Goal: Task Accomplishment & Management: Manage account settings

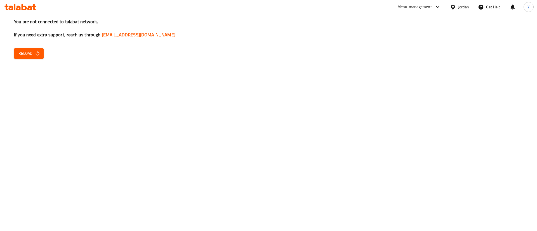
click at [32, 56] on span "Reload" at bounding box center [28, 53] width 21 height 7
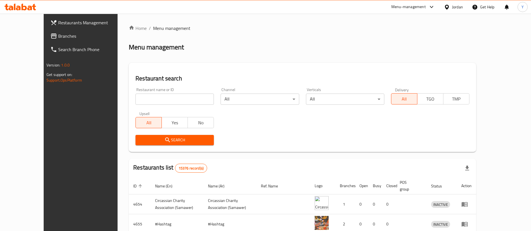
click at [58, 36] on span "Branches" at bounding box center [93, 36] width 70 height 7
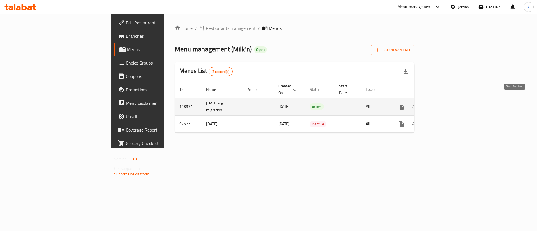
click at [448, 102] on link "enhanced table" at bounding box center [441, 106] width 13 height 13
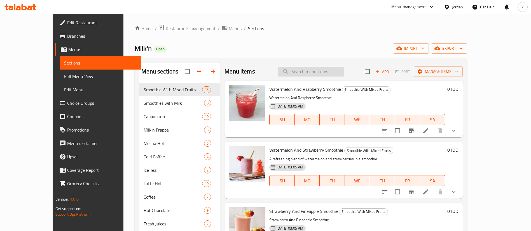
click at [328, 68] on input "search" at bounding box center [311, 72] width 66 height 10
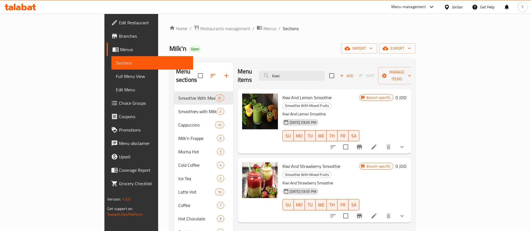
type input "kiwi"
click at [377, 144] on icon at bounding box center [373, 147] width 7 height 7
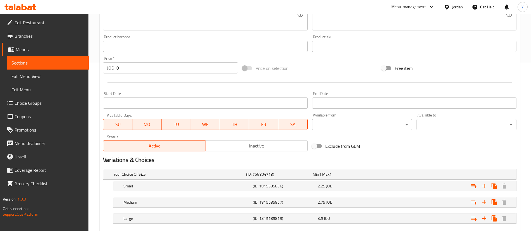
scroll to position [201, 0]
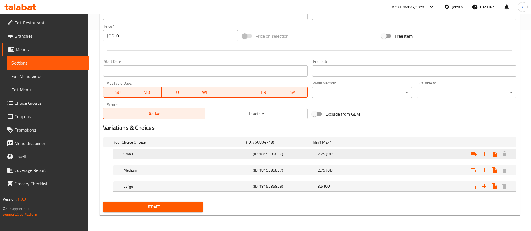
click at [340, 153] on div "2.25 JOD" at bounding box center [348, 154] width 62 height 6
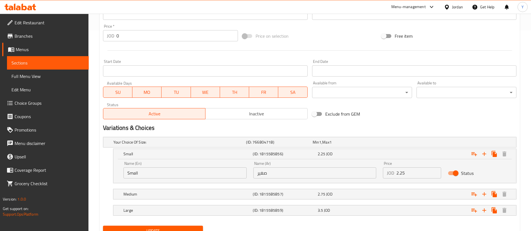
click at [413, 176] on input "2.25" at bounding box center [418, 173] width 45 height 11
type input "2.5"
click at [172, 230] on span "Update" at bounding box center [152, 231] width 91 height 7
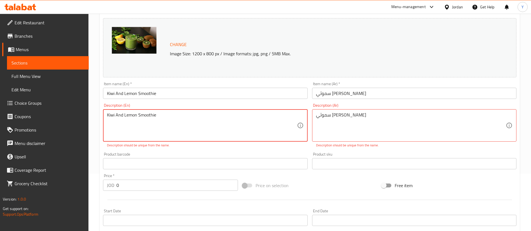
drag, startPoint x: 192, startPoint y: 116, endPoint x: 0, endPoint y: 114, distance: 191.6
click at [0, 114] on div "Edit Restaurant Branches Menus Sections Full Menu View Edit Menu Choice Groups …" at bounding box center [265, 180] width 531 height 449
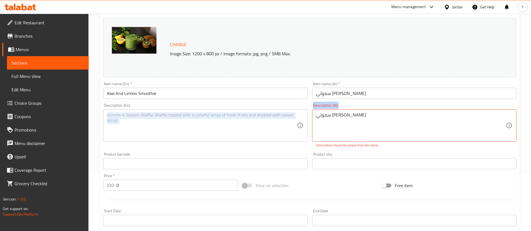
drag, startPoint x: 369, startPoint y: 110, endPoint x: 196, endPoint y: 113, distance: 173.2
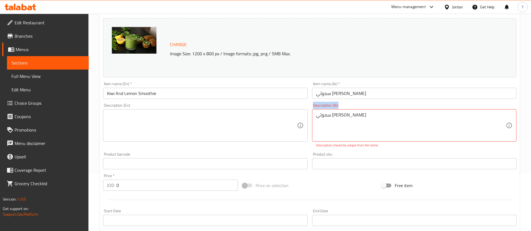
click at [205, 112] on div "Change Image Size: 1200 x 800 px / Image formats: jpg, png / 5MB Max. Item name…" at bounding box center [310, 143] width 418 height 255
drag, startPoint x: 374, startPoint y: 117, endPoint x: 115, endPoint y: 114, distance: 259.0
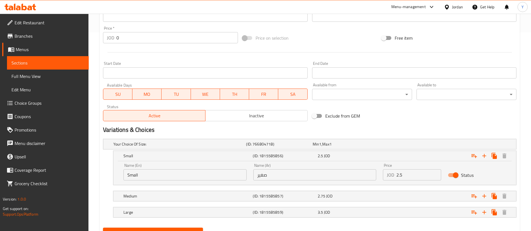
scroll to position [225, 0]
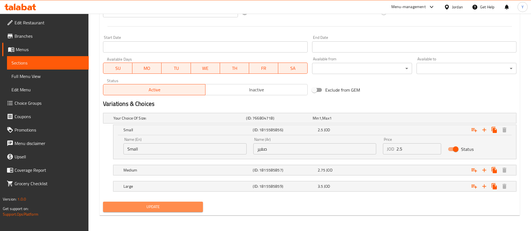
click at [156, 207] on span "Update" at bounding box center [152, 207] width 91 height 7
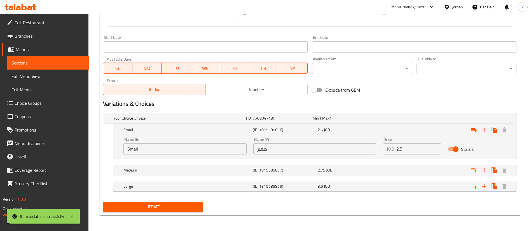
drag, startPoint x: 157, startPoint y: 206, endPoint x: 159, endPoint y: 203, distance: 3.4
click at [159, 204] on span "Update" at bounding box center [152, 207] width 91 height 7
drag, startPoint x: 62, startPoint y: 56, endPoint x: 46, endPoint y: 63, distance: 17.6
click at [62, 56] on link "Sections" at bounding box center [48, 62] width 82 height 13
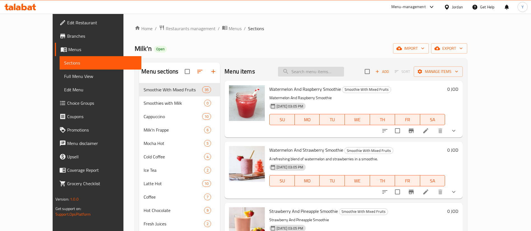
click at [319, 71] on input "search" at bounding box center [311, 72] width 66 height 10
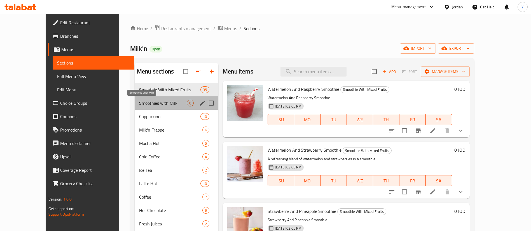
click at [140, 105] on span "Smoothies with Milk" at bounding box center [163, 103] width 48 height 7
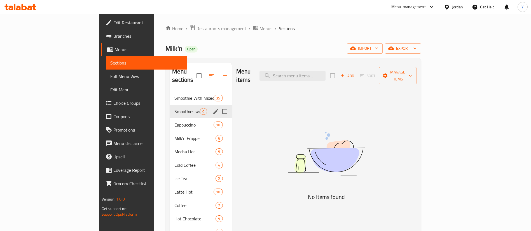
click at [174, 108] on span "Smoothies with Milk" at bounding box center [186, 111] width 25 height 7
click at [212, 108] on icon "edit" at bounding box center [215, 111] width 7 height 7
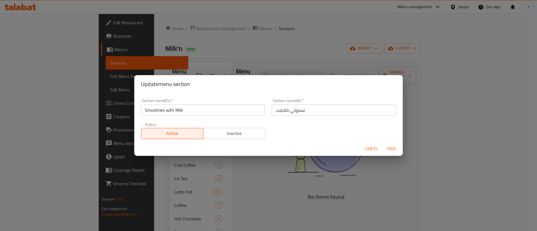
click at [369, 146] on span "Cancel" at bounding box center [371, 148] width 13 height 7
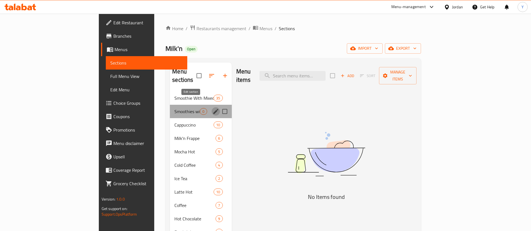
click at [212, 108] on icon "edit" at bounding box center [215, 111] width 7 height 7
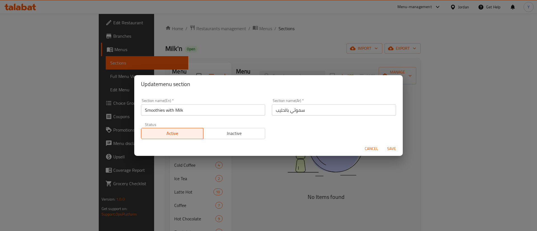
click at [243, 137] on span "Inactive" at bounding box center [235, 134] width 58 height 8
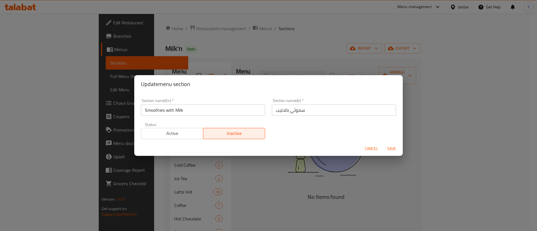
click at [368, 147] on span "Cancel" at bounding box center [371, 148] width 13 height 7
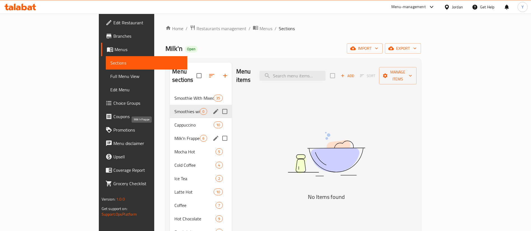
scroll to position [42, 0]
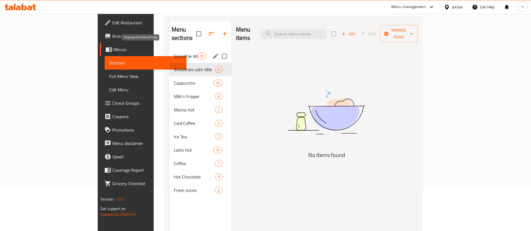
click at [174, 53] on span "Smoothie With Mixed Fruits" at bounding box center [186, 56] width 24 height 7
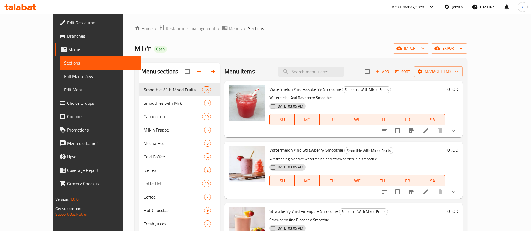
click at [429, 131] on icon at bounding box center [425, 131] width 7 height 7
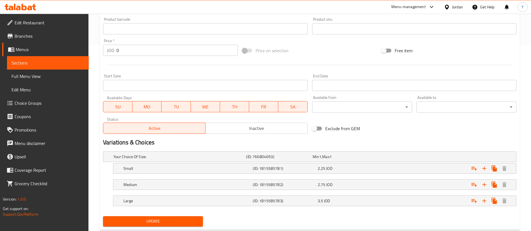
scroll to position [201, 0]
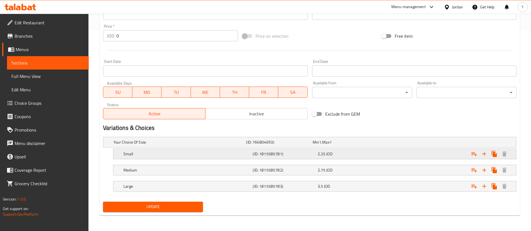
click at [340, 154] on div "2.25 JOD" at bounding box center [348, 154] width 62 height 6
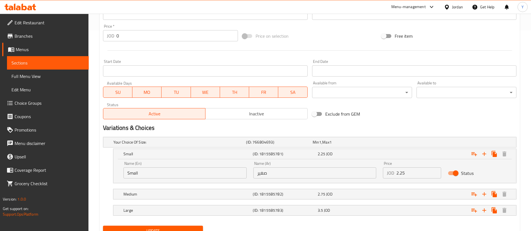
click at [427, 176] on input "2.25" at bounding box center [418, 173] width 45 height 11
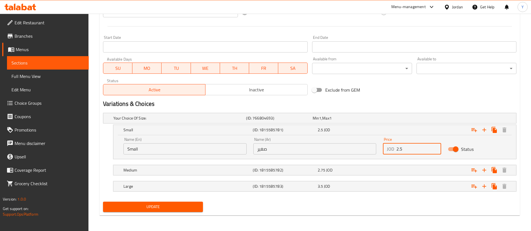
type input "2.5"
click at [150, 208] on span "Update" at bounding box center [152, 207] width 91 height 7
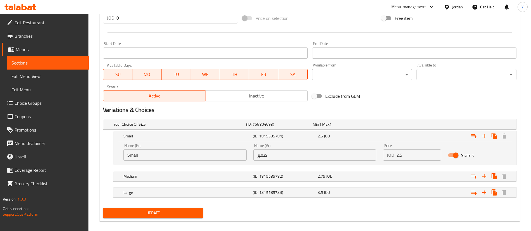
scroll to position [57, 0]
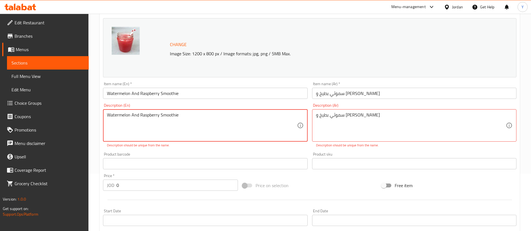
click at [194, 117] on textarea "Watermelon And Raspberry Smoothie" at bounding box center [202, 125] width 190 height 27
drag, startPoint x: 159, startPoint y: 117, endPoint x: 34, endPoint y: 117, distance: 125.0
click at [34, 117] on div "Edit Restaurant Branches Menus Sections Full Menu View Edit Menu Choice Groups …" at bounding box center [265, 180] width 531 height 449
click at [149, 118] on textarea "Smoothie" at bounding box center [202, 125] width 190 height 27
type textarea "Smoothies"
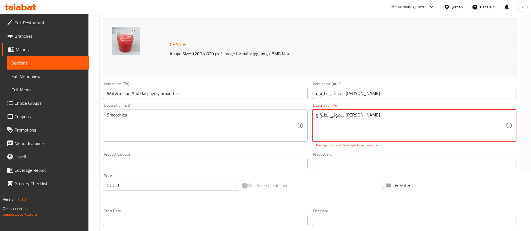
drag, startPoint x: 345, startPoint y: 115, endPoint x: 232, endPoint y: 116, distance: 113.3
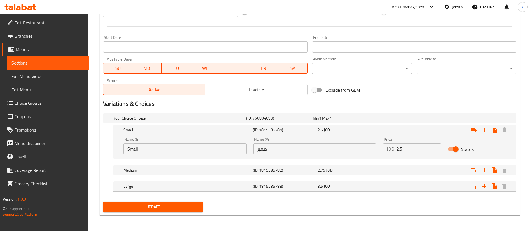
type textarea "سموثي"
click at [172, 210] on span "Update" at bounding box center [152, 207] width 91 height 7
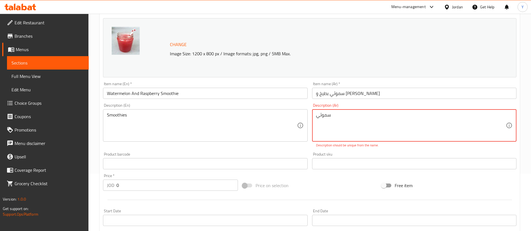
drag, startPoint x: 344, startPoint y: 119, endPoint x: 199, endPoint y: 119, distance: 145.4
click at [223, 119] on div "Change Image Size: 1200 x 800 px / Image formats: jpg, png / 5MB Max. Item name…" at bounding box center [310, 143] width 418 height 255
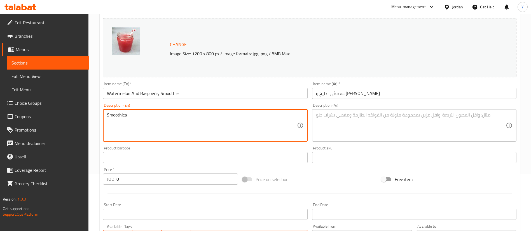
drag, startPoint x: 142, startPoint y: 119, endPoint x: 48, endPoint y: 121, distance: 93.7
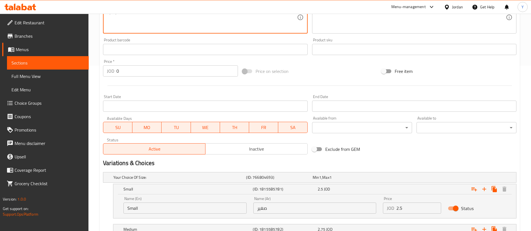
scroll to position [225, 0]
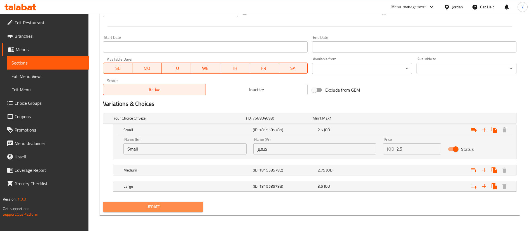
click at [157, 208] on span "Update" at bounding box center [152, 207] width 91 height 7
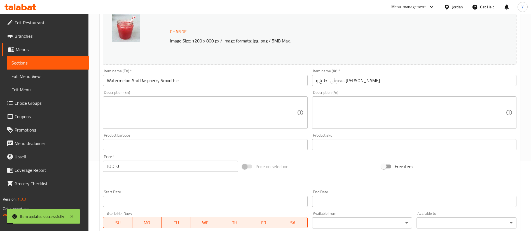
scroll to position [15, 0]
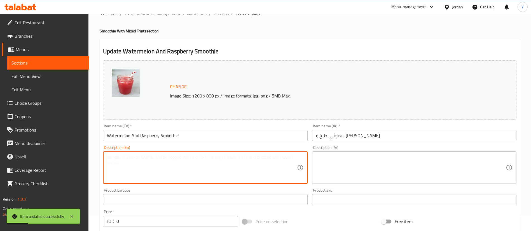
click at [155, 164] on textarea at bounding box center [202, 168] width 190 height 27
type textarea "Fresh Juice"
click at [361, 159] on textarea at bounding box center [411, 168] width 190 height 27
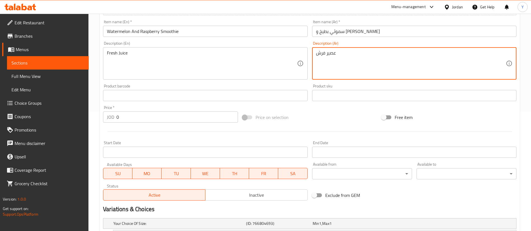
scroll to position [225, 0]
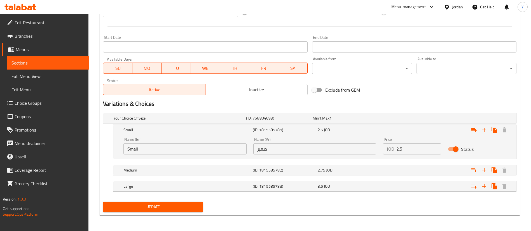
type textarea "عصير فرش"
click at [168, 208] on span "Update" at bounding box center [152, 207] width 91 height 7
click at [165, 207] on span "Update" at bounding box center [152, 207] width 91 height 7
drag, startPoint x: 58, startPoint y: 63, endPoint x: 97, endPoint y: 70, distance: 38.8
click at [59, 63] on span "Sections" at bounding box center [47, 63] width 73 height 7
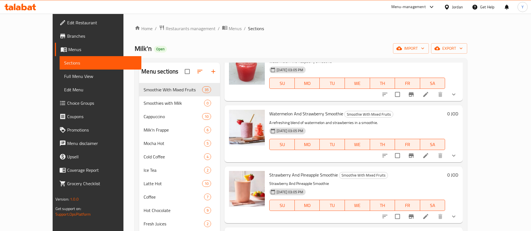
scroll to position [84, 0]
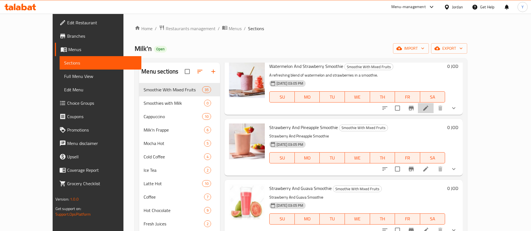
click at [429, 111] on icon at bounding box center [425, 108] width 7 height 7
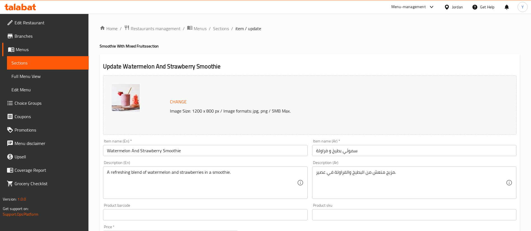
scroll to position [201, 0]
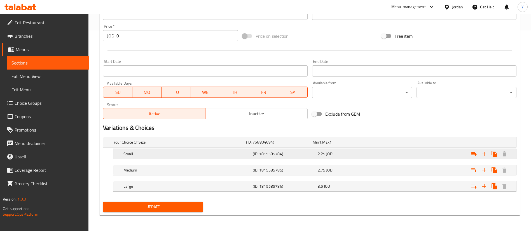
click at [331, 154] on span "JOD" at bounding box center [329, 153] width 6 height 7
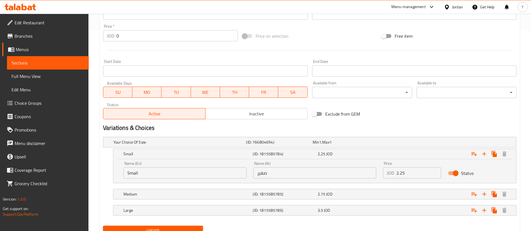
click at [422, 179] on div "Price JOD 2.25 Price" at bounding box center [411, 170] width 65 height 24
click at [417, 175] on input "2.25" at bounding box center [418, 173] width 45 height 11
type input "2.5"
click at [161, 226] on button "Update" at bounding box center [153, 231] width 100 height 10
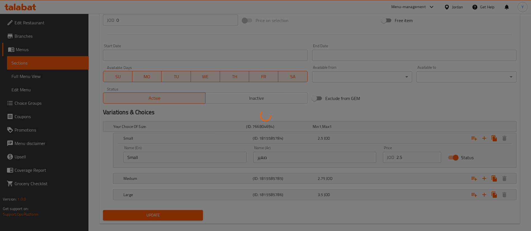
scroll to position [225, 0]
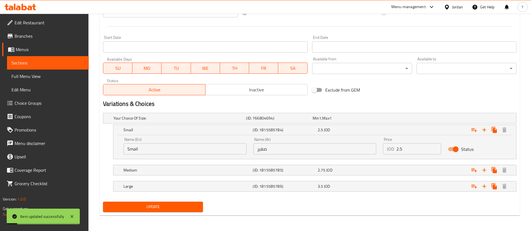
drag, startPoint x: 178, startPoint y: 209, endPoint x: 192, endPoint y: 209, distance: 13.7
click at [178, 209] on span "Update" at bounding box center [152, 207] width 91 height 7
click at [69, 67] on link "Sections" at bounding box center [48, 62] width 82 height 13
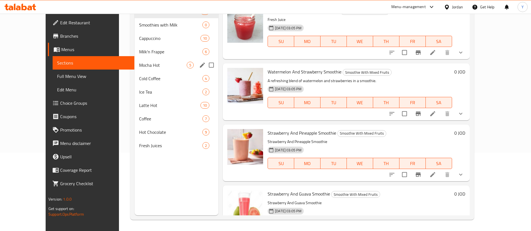
scroll to position [78, 0]
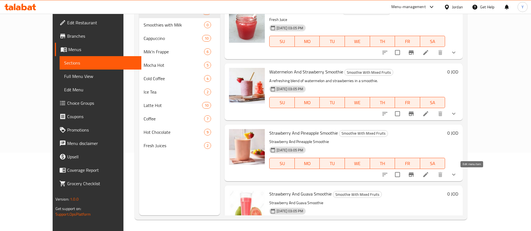
click at [429, 177] on icon at bounding box center [425, 174] width 7 height 7
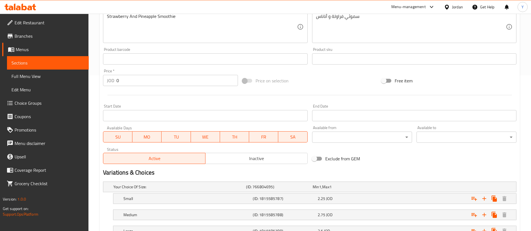
scroll to position [168, 0]
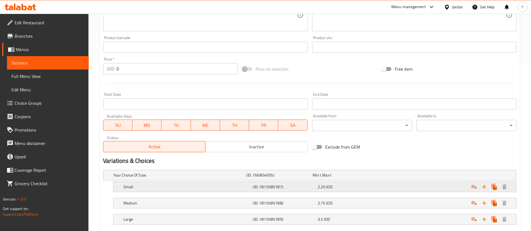
click at [343, 186] on div "2.25 JOD" at bounding box center [348, 187] width 62 height 6
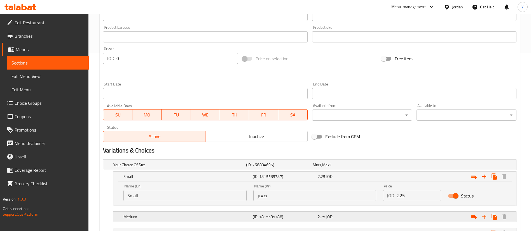
scroll to position [225, 0]
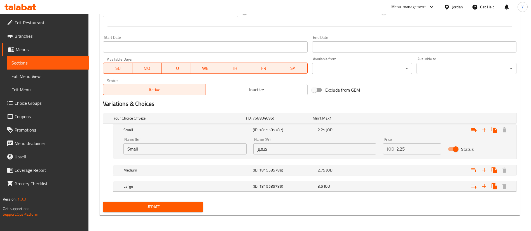
click at [411, 147] on input "2.25" at bounding box center [418, 148] width 45 height 11
type input "2.5"
drag, startPoint x: 145, startPoint y: 206, endPoint x: 149, endPoint y: 206, distance: 4.2
click at [145, 206] on span "Update" at bounding box center [152, 207] width 91 height 7
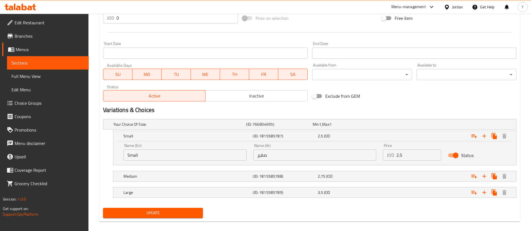
scroll to position [57, 0]
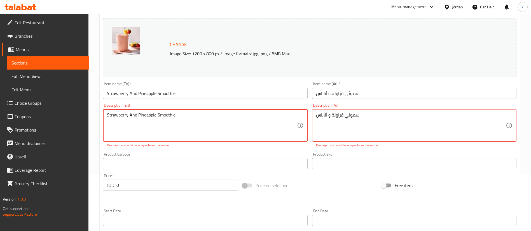
click at [190, 117] on textarea "Strawberry And Pineapple Smoothie" at bounding box center [202, 125] width 190 height 27
drag, startPoint x: 178, startPoint y: 116, endPoint x: 6, endPoint y: 108, distance: 171.7
click at [0, 108] on div "Edit Restaurant Branches Menus Sections Full Menu View Edit Menu Choice Groups …" at bounding box center [265, 180] width 531 height 449
type textarea "["
type textarea "Fresh Juice"
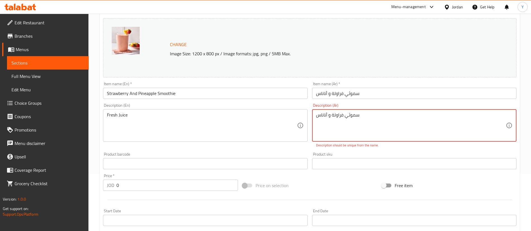
drag, startPoint x: 377, startPoint y: 116, endPoint x: 267, endPoint y: 106, distance: 110.1
type textarea "ص"
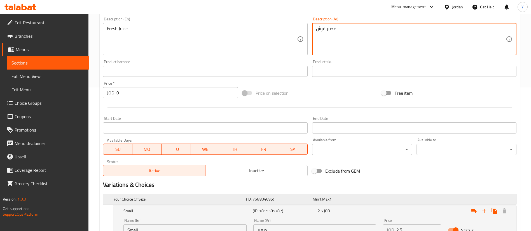
scroll to position [225, 0]
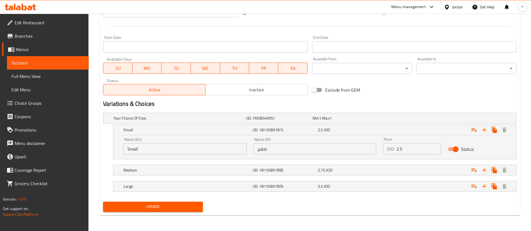
type textarea "عصير فرش"
click at [186, 211] on button "Update" at bounding box center [153, 207] width 100 height 10
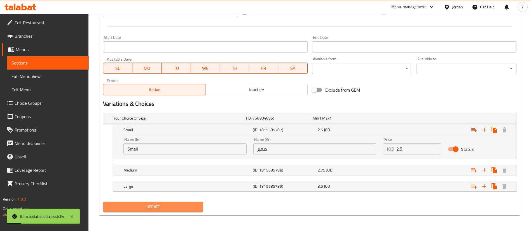
click at [188, 208] on span "Update" at bounding box center [152, 207] width 91 height 7
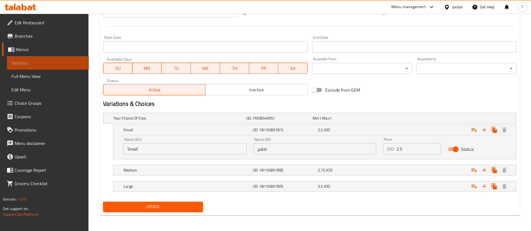
click at [51, 61] on span "Sections" at bounding box center [47, 63] width 73 height 7
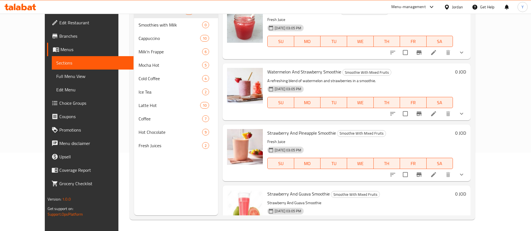
scroll to position [36, 0]
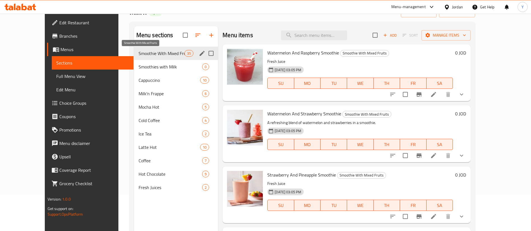
click at [148, 55] on span "Smoothie With Mixed Fruits" at bounding box center [161, 53] width 46 height 7
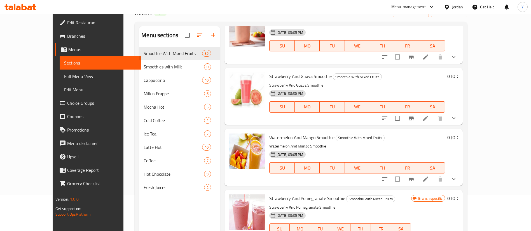
scroll to position [168, 0]
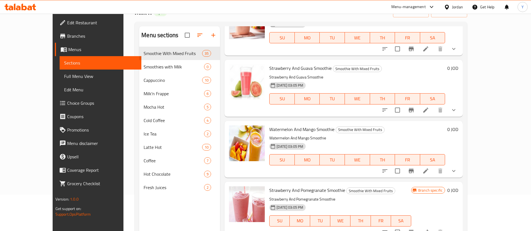
click at [429, 108] on icon at bounding box center [425, 110] width 7 height 7
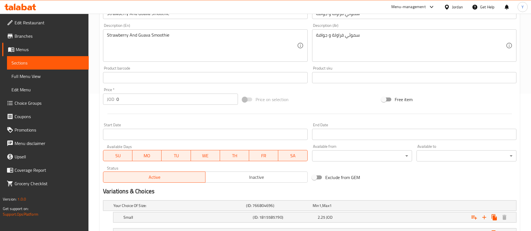
scroll to position [168, 0]
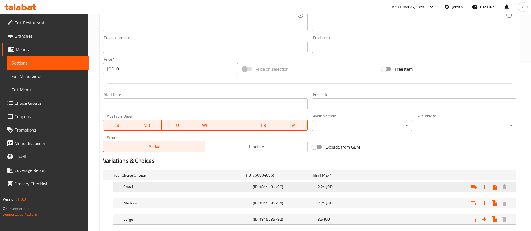
click at [347, 192] on div "Small (ID: 1815585790) 2.25 JOD" at bounding box center [316, 187] width 388 height 12
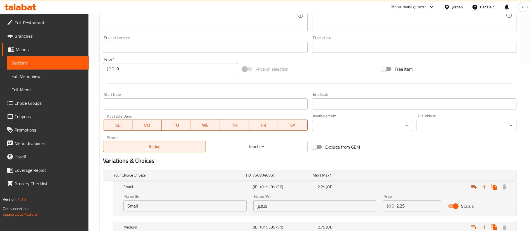
click at [416, 208] on input "2.25" at bounding box center [418, 206] width 45 height 11
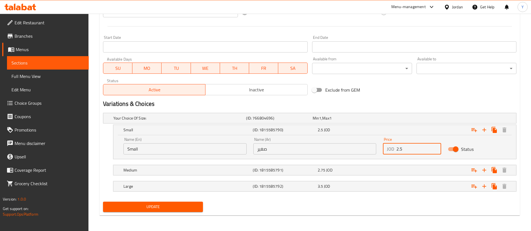
type input "2.5"
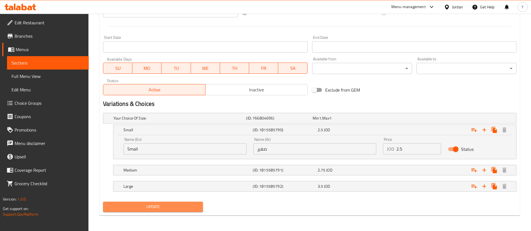
click at [195, 210] on span "Update" at bounding box center [152, 207] width 91 height 7
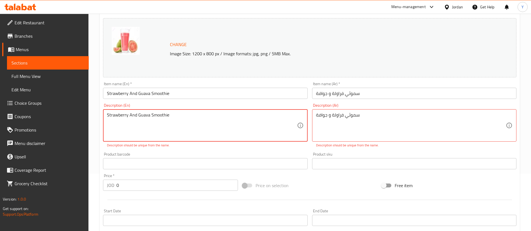
drag, startPoint x: 188, startPoint y: 121, endPoint x: 61, endPoint y: 110, distance: 127.4
click at [61, 111] on div "Edit Restaurant Branches Menus Sections Full Menu View Edit Menu Choice Groups …" at bounding box center [265, 180] width 531 height 449
type textarea "["
type textarea "Fresh Juice"
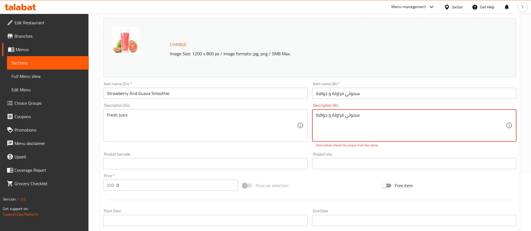
drag, startPoint x: 377, startPoint y: 118, endPoint x: 216, endPoint y: 103, distance: 161.6
click at [216, 103] on div "Change Image Size: 1200 x 800 px / Image formats: jpg, png / 5MB Max. Item name…" at bounding box center [310, 143] width 418 height 255
type textarea "غ"
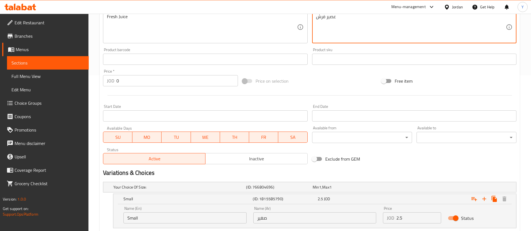
scroll to position [225, 0]
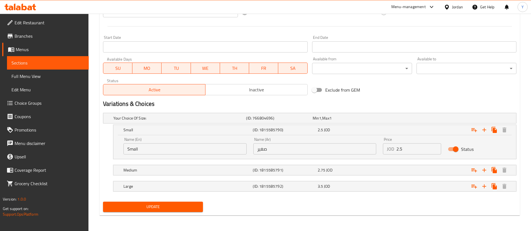
type textarea "عصير فرش"
click at [159, 196] on nav at bounding box center [309, 195] width 413 height 4
click at [169, 205] on span "Update" at bounding box center [152, 207] width 91 height 7
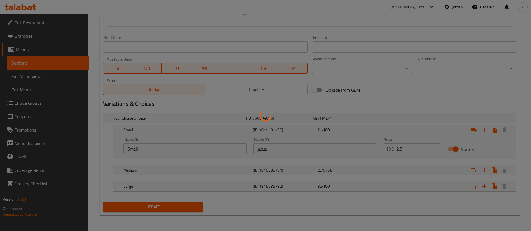
click at [163, 209] on div at bounding box center [265, 115] width 531 height 231
click at [164, 209] on div at bounding box center [265, 115] width 531 height 231
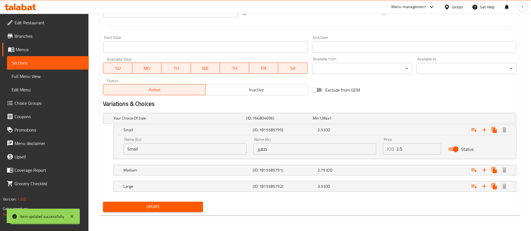
click at [164, 209] on span "Update" at bounding box center [152, 207] width 91 height 7
click at [63, 65] on span "Sections" at bounding box center [47, 63] width 73 height 7
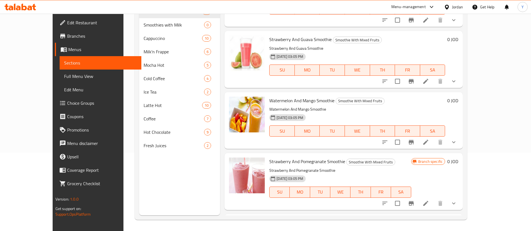
scroll to position [168, 0]
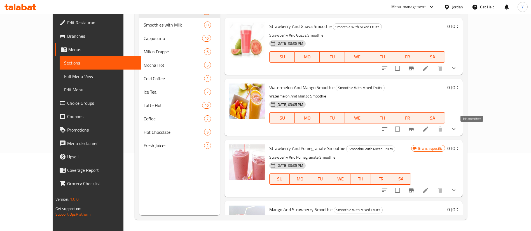
click at [429, 132] on icon at bounding box center [425, 129] width 7 height 7
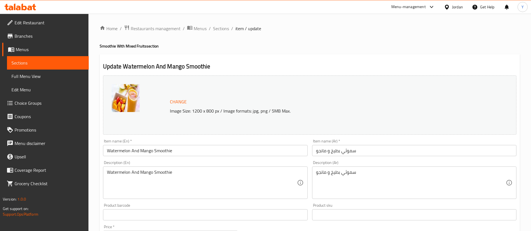
scroll to position [201, 0]
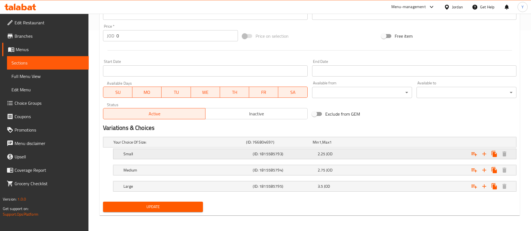
click at [343, 155] on div "2.25 JOD" at bounding box center [348, 154] width 62 height 6
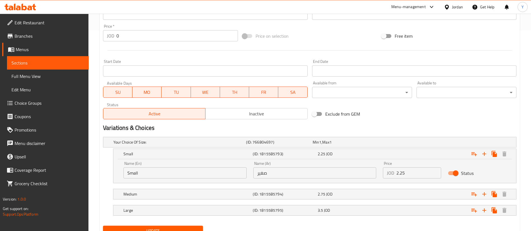
click at [420, 173] on input "2.25" at bounding box center [418, 173] width 45 height 11
type input "2.5"
drag, startPoint x: 150, startPoint y: 227, endPoint x: 152, endPoint y: 229, distance: 3.0
click at [150, 228] on span "Update" at bounding box center [152, 231] width 91 height 7
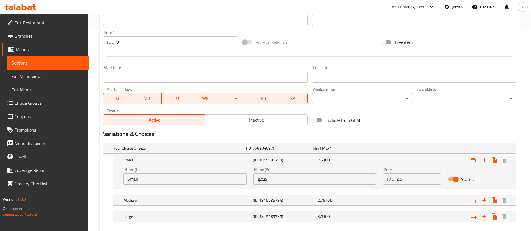
scroll to position [57, 0]
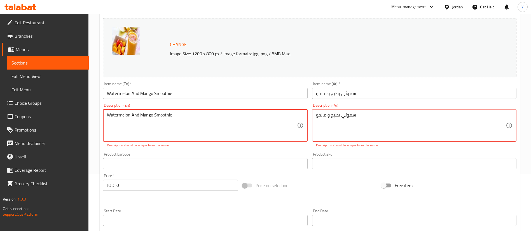
drag, startPoint x: 184, startPoint y: 118, endPoint x: 32, endPoint y: 90, distance: 154.2
click at [32, 91] on div "Edit Restaurant Branches Menus Sections Full Menu View Edit Menu Choice Groups …" at bounding box center [265, 180] width 531 height 449
type textarea "["
type textarea "Fresh Juice"
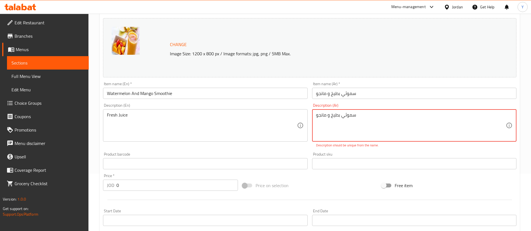
drag, startPoint x: 366, startPoint y: 118, endPoint x: 224, endPoint y: 99, distance: 142.9
click at [224, 99] on div "Change Image Size: 1200 x 800 px / Image formats: jpg, png / 5MB Max. Item name…" at bounding box center [310, 143] width 418 height 255
type textarea "ف"
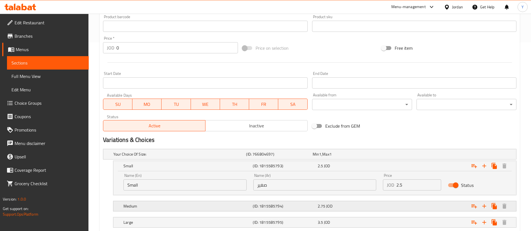
scroll to position [225, 0]
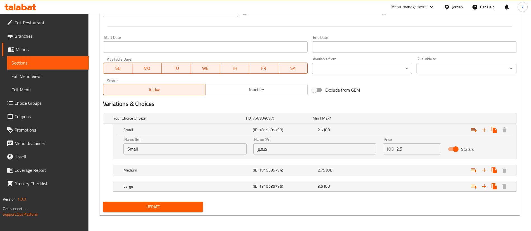
type textarea "عصير فرش"
click at [194, 205] on span "Update" at bounding box center [152, 207] width 91 height 7
drag, startPoint x: 196, startPoint y: 208, endPoint x: 224, endPoint y: 208, distance: 27.7
click at [197, 208] on span "Update" at bounding box center [152, 207] width 91 height 7
click at [70, 61] on span "Sections" at bounding box center [47, 63] width 73 height 7
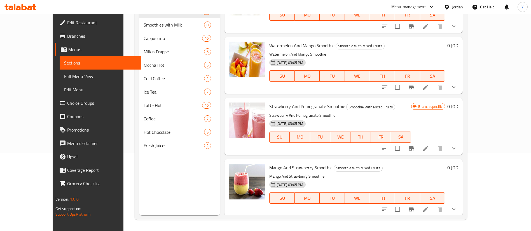
scroll to position [294, 0]
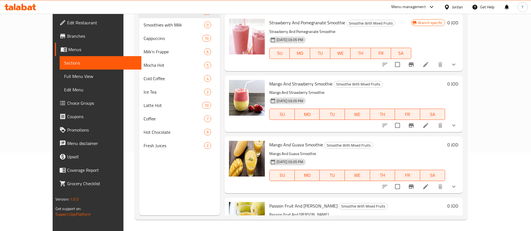
click at [460, 70] on div at bounding box center [419, 64] width 82 height 13
click at [433, 68] on li at bounding box center [426, 65] width 16 height 10
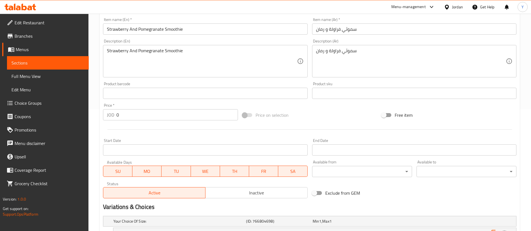
scroll to position [201, 0]
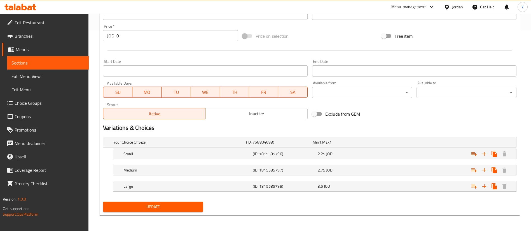
click at [354, 161] on nav at bounding box center [309, 163] width 413 height 4
click at [342, 154] on div "2.25 JOD" at bounding box center [348, 154] width 62 height 6
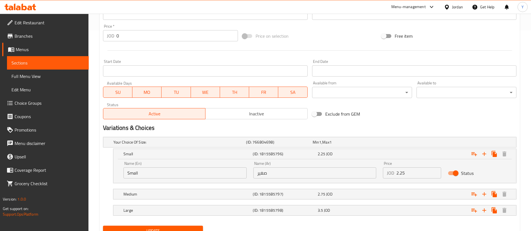
click at [412, 172] on input "2.25" at bounding box center [418, 173] width 45 height 11
type input "2.5"
click at [161, 226] on button "Update" at bounding box center [153, 231] width 100 height 10
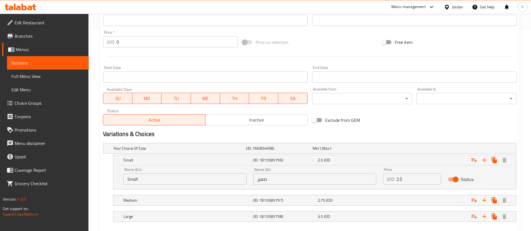
scroll to position [57, 0]
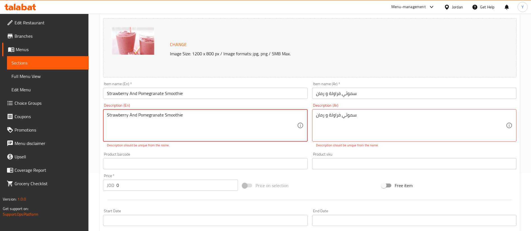
drag, startPoint x: 175, startPoint y: 119, endPoint x: 31, endPoint y: 115, distance: 144.7
click at [31, 115] on div "Edit Restaurant Branches Menus Sections Full Menu View Edit Menu Choice Groups …" at bounding box center [265, 180] width 531 height 449
type textarea "ق"
type textarea "["
type textarea "G"
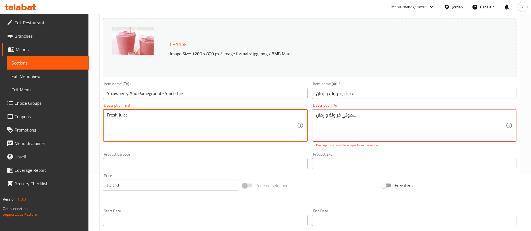
type textarea "Fresh Juice"
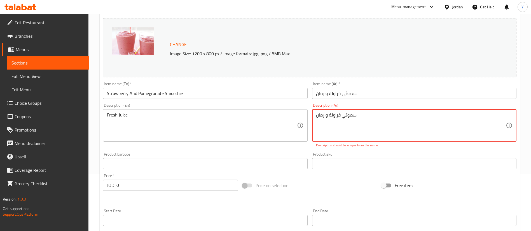
drag, startPoint x: 357, startPoint y: 114, endPoint x: 257, endPoint y: 106, distance: 100.7
click at [258, 106] on div "Change Image Size: 1200 x 800 px / Image formats: jpg, png / 5MB Max. Item name…" at bounding box center [310, 143] width 418 height 255
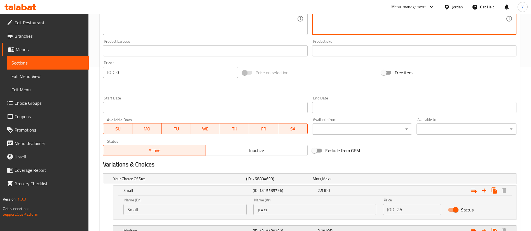
scroll to position [225, 0]
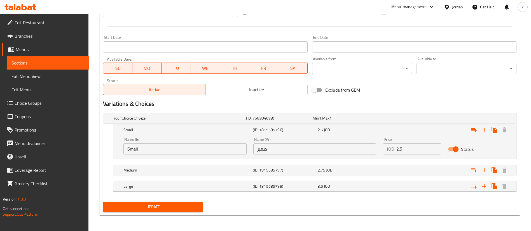
type textarea "عصير فرش"
click at [188, 204] on span "Update" at bounding box center [152, 207] width 91 height 7
drag, startPoint x: 58, startPoint y: 66, endPoint x: 19, endPoint y: 57, distance: 40.2
click at [58, 66] on span "Sections" at bounding box center [47, 63] width 73 height 7
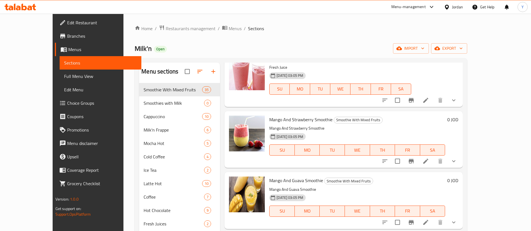
scroll to position [336, 0]
click at [429, 160] on icon at bounding box center [425, 162] width 7 height 7
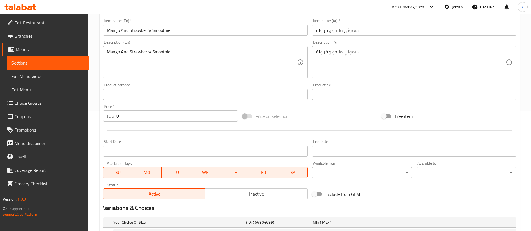
scroll to position [201, 0]
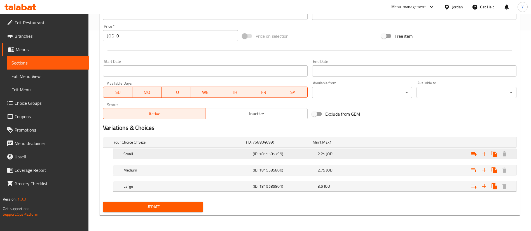
click at [344, 158] on div "2.25 JOD" at bounding box center [348, 154] width 65 height 8
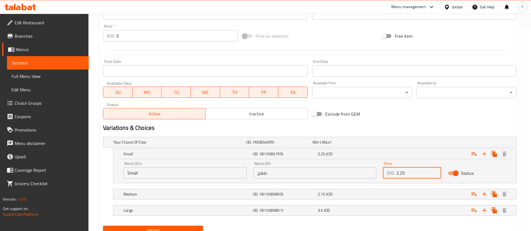
click at [413, 178] on input "2.25" at bounding box center [418, 173] width 45 height 11
type input "2.5"
click at [179, 226] on button "Update" at bounding box center [153, 231] width 100 height 10
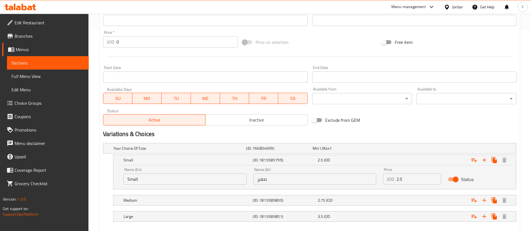
scroll to position [57, 0]
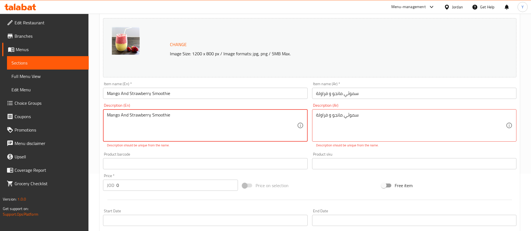
drag, startPoint x: 180, startPoint y: 115, endPoint x: 22, endPoint y: 105, distance: 158.0
click at [21, 105] on div "Edit Restaurant Branches Menus Sections Full Menu View Edit Menu Choice Groups …" at bounding box center [265, 180] width 531 height 449
type textarea "["
type textarea "Fresh Juice"
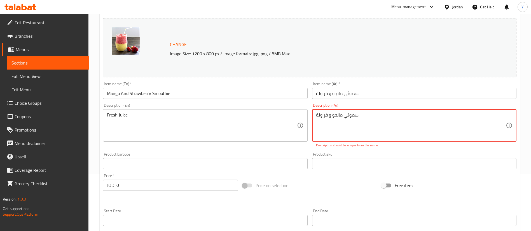
drag, startPoint x: 369, startPoint y: 116, endPoint x: 233, endPoint y: 119, distance: 136.5
click at [233, 119] on div "Change Image Size: 1200 x 800 px / Image formats: jpg, png / 5MB Max. Item name…" at bounding box center [310, 143] width 418 height 255
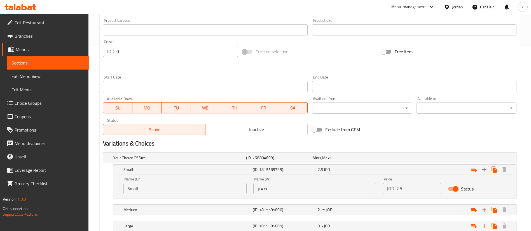
scroll to position [225, 0]
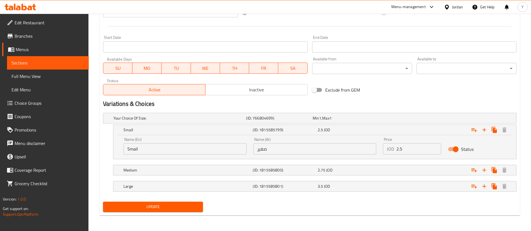
type textarea "عصير فرش"
click at [145, 201] on div "Update" at bounding box center [153, 207] width 104 height 15
click at [147, 204] on span "Update" at bounding box center [152, 207] width 91 height 7
click at [158, 206] on span "Update" at bounding box center [152, 207] width 91 height 7
click at [53, 63] on span "Sections" at bounding box center [47, 63] width 73 height 7
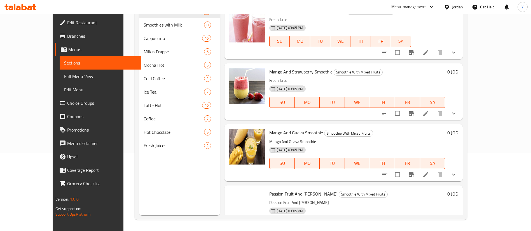
scroll to position [378, 0]
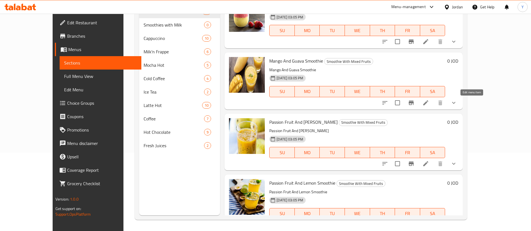
click at [429, 106] on icon at bounding box center [425, 103] width 7 height 7
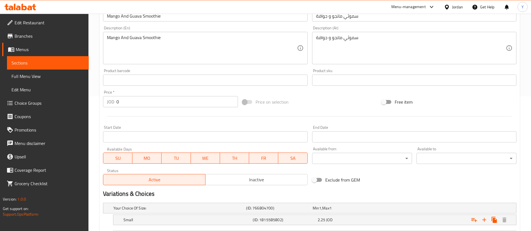
scroll to position [201, 0]
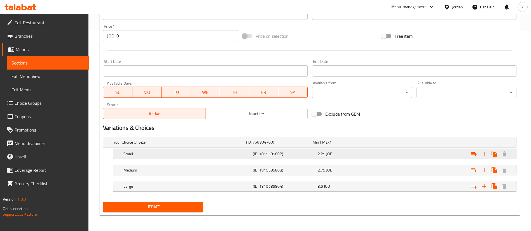
click at [311, 153] on h5 "(ID: 1815585802)" at bounding box center [284, 154] width 62 height 6
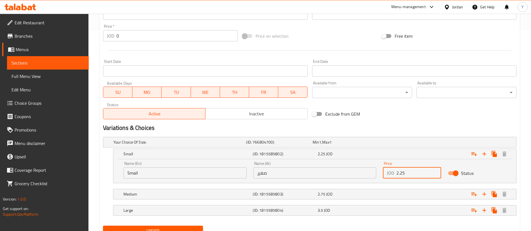
click at [419, 177] on input "2.25" at bounding box center [418, 173] width 45 height 11
type input "2.5"
click at [117, 225] on div "Update" at bounding box center [153, 231] width 104 height 15
click at [115, 227] on button "Update" at bounding box center [153, 231] width 100 height 10
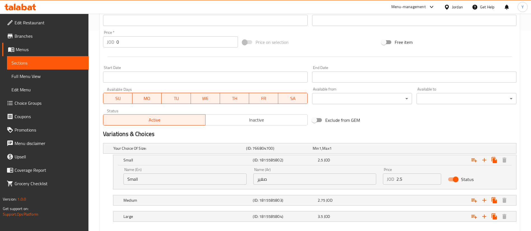
scroll to position [57, 0]
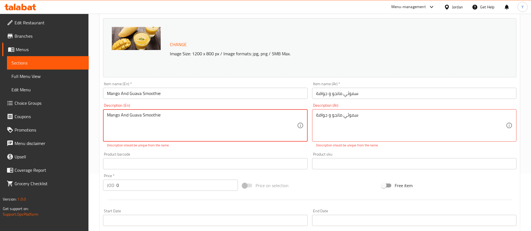
drag, startPoint x: 161, startPoint y: 113, endPoint x: 0, endPoint y: 115, distance: 160.8
click at [0, 115] on div "Edit Restaurant Branches Menus Sections Full Menu View Edit Menu Choice Groups …" at bounding box center [265, 180] width 531 height 449
type textarea "["
type textarea "Fresh Juice"
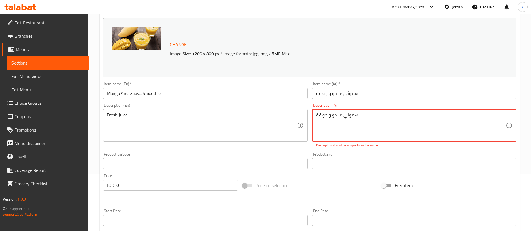
drag, startPoint x: 315, startPoint y: 124, endPoint x: 262, endPoint y: 127, distance: 52.7
click at [260, 125] on div "Change Image Size: 1200 x 800 px / Image formats: jpg, png / 5MB Max. Item name…" at bounding box center [310, 143] width 418 height 255
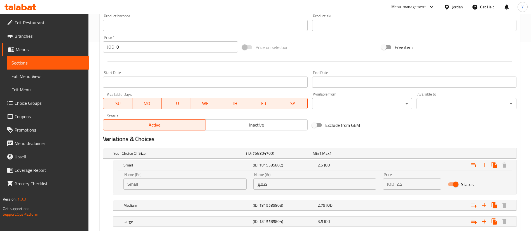
scroll to position [225, 0]
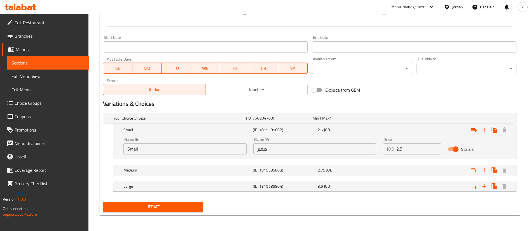
type textarea "عصير فرش"
click at [186, 204] on span "Update" at bounding box center [152, 207] width 91 height 7
click at [187, 208] on span "Update" at bounding box center [152, 207] width 91 height 7
click at [40, 62] on span "Sections" at bounding box center [47, 63] width 73 height 7
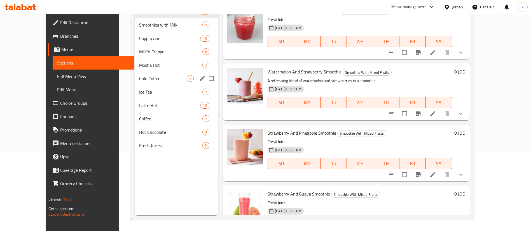
scroll to position [78, 0]
drag, startPoint x: 129, startPoint y: 20, endPoint x: 204, endPoint y: 37, distance: 76.8
click at [135, 20] on div "Smoothies with Milk 0" at bounding box center [177, 24] width 84 height 13
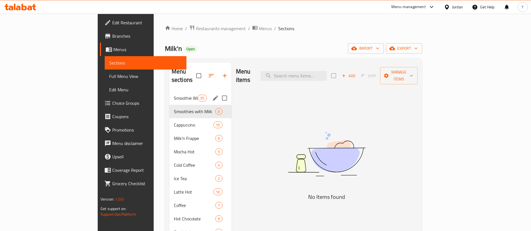
click at [174, 95] on span "Smoothie With Mixed Fruits" at bounding box center [186, 98] width 24 height 7
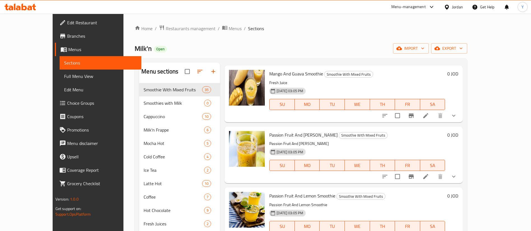
scroll to position [485, 0]
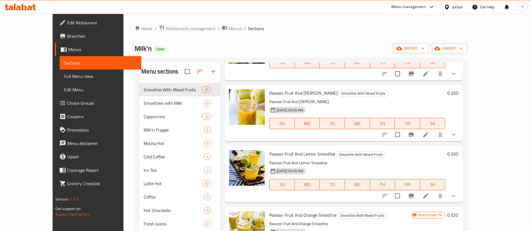
click at [429, 136] on icon at bounding box center [425, 134] width 7 height 7
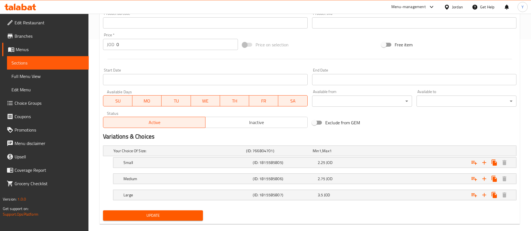
scroll to position [201, 0]
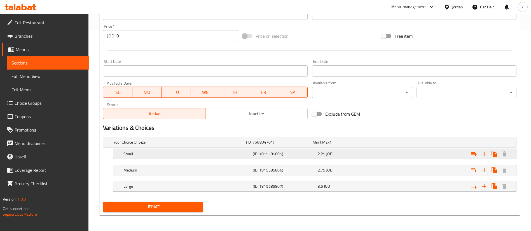
click at [324, 150] on div "Small (ID: 1815585805) 2.25 JOD" at bounding box center [316, 154] width 388 height 12
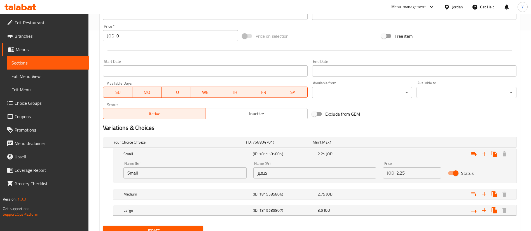
click at [423, 178] on input "2.25" at bounding box center [418, 173] width 45 height 11
type input "2.5"
click at [152, 229] on span "Update" at bounding box center [152, 231] width 91 height 7
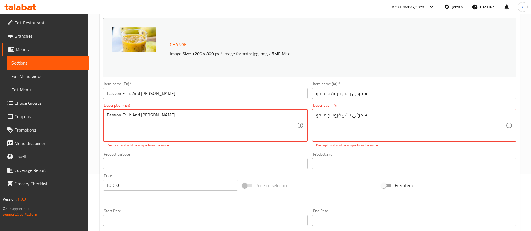
drag, startPoint x: 176, startPoint y: 117, endPoint x: 0, endPoint y: 113, distance: 176.5
click at [0, 113] on div "Edit Restaurant Branches Menus Sections Full Menu View Edit Menu Choice Groups …" at bounding box center [265, 180] width 531 height 449
type textarea "["
type textarea "Fresh Juice"
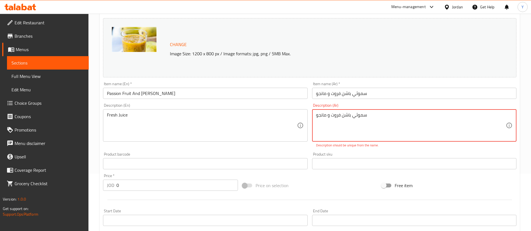
drag, startPoint x: 383, startPoint y: 118, endPoint x: 209, endPoint y: 105, distance: 174.2
click at [210, 105] on div "Change Image Size: 1200 x 800 px / Image formats: jpg, png / 5MB Max. Item name…" at bounding box center [310, 143] width 418 height 255
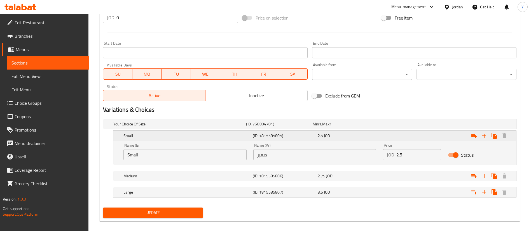
scroll to position [225, 0]
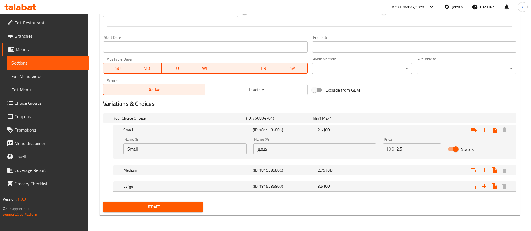
type textarea "عصير فرش"
click at [184, 201] on div "Update" at bounding box center [153, 207] width 104 height 15
click at [186, 205] on span "Update" at bounding box center [152, 207] width 91 height 7
click at [187, 205] on span "Update" at bounding box center [152, 207] width 91 height 7
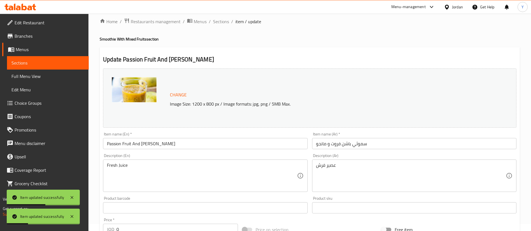
scroll to position [0, 0]
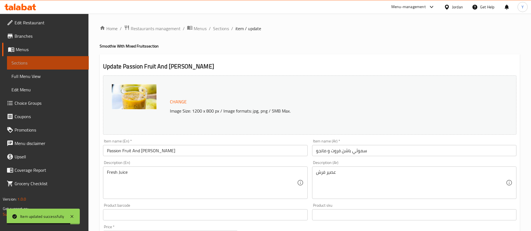
click at [51, 63] on span "Sections" at bounding box center [47, 63] width 73 height 7
click at [56, 63] on span "Sections" at bounding box center [47, 63] width 73 height 7
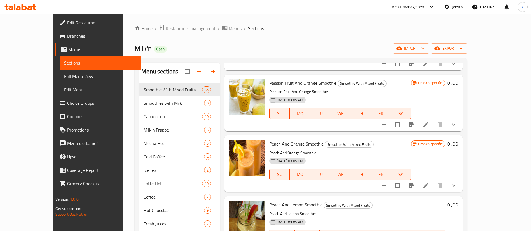
scroll to position [629, 0]
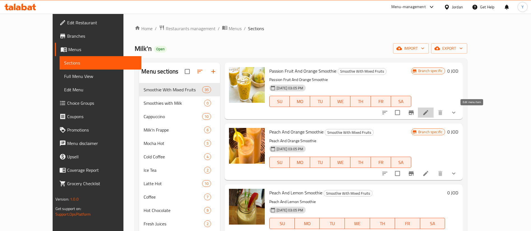
click at [429, 114] on icon at bounding box center [425, 112] width 7 height 7
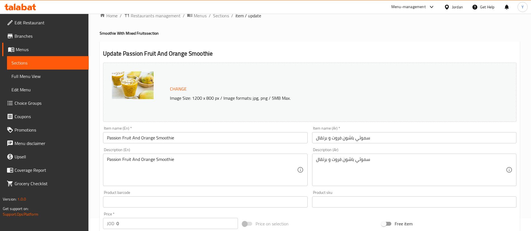
scroll to position [201, 0]
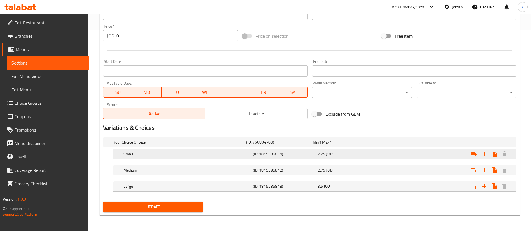
click at [318, 153] on span "2.25" at bounding box center [321, 153] width 8 height 7
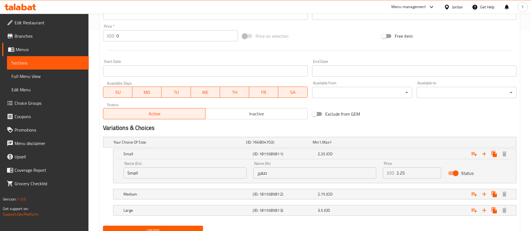
click at [420, 171] on input "2.25" at bounding box center [418, 173] width 45 height 11
type input "2.5"
click at [172, 229] on span "Update" at bounding box center [152, 231] width 91 height 7
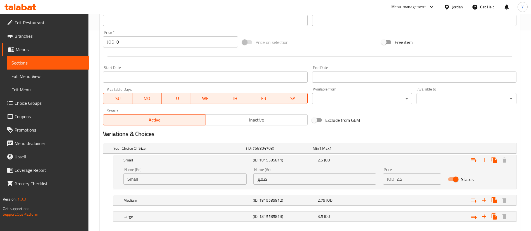
scroll to position [57, 0]
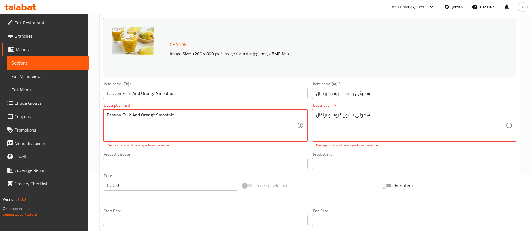
drag, startPoint x: 176, startPoint y: 116, endPoint x: 10, endPoint y: 103, distance: 166.4
click at [10, 103] on div "Edit Restaurant Branches Menus Sections Full Menu View Edit Menu Choice Groups …" at bounding box center [265, 180] width 531 height 449
type textarea "["
type textarea "Fresh Juice"
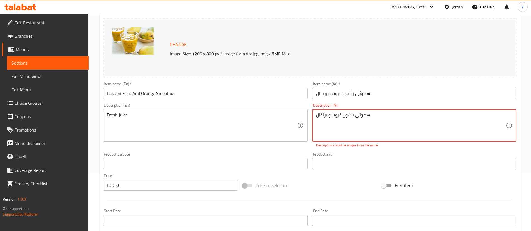
drag, startPoint x: 377, startPoint y: 116, endPoint x: 253, endPoint y: 107, distance: 124.8
click at [253, 107] on div "Change Image Size: 1200 x 800 px / Image formats: jpg, png / 5MB Max. Item name…" at bounding box center [310, 143] width 418 height 255
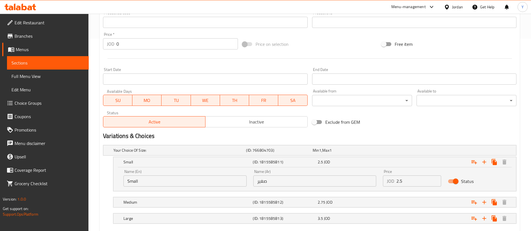
scroll to position [225, 0]
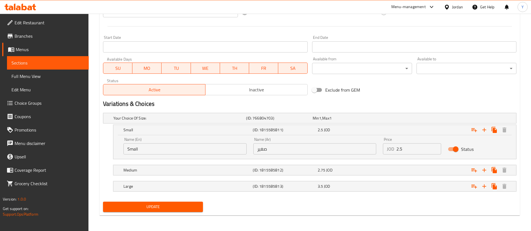
type textarea "عصير فرش"
click at [203, 205] on button "Update" at bounding box center [153, 207] width 100 height 10
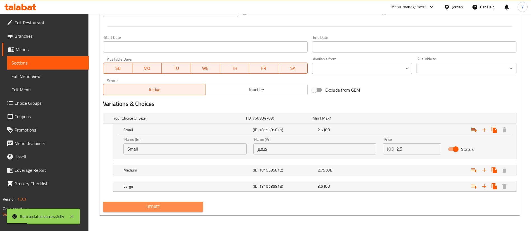
click at [173, 206] on span "Update" at bounding box center [152, 207] width 91 height 7
click at [178, 206] on span "Update" at bounding box center [152, 207] width 91 height 7
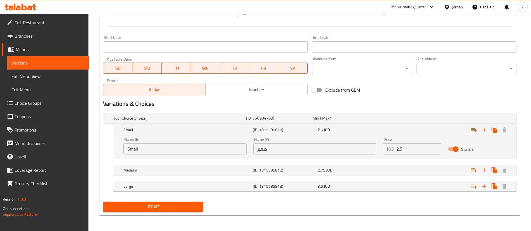
click at [54, 63] on span "Sections" at bounding box center [47, 63] width 73 height 7
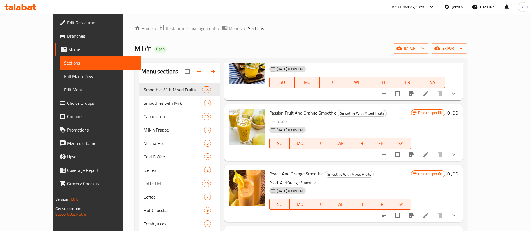
scroll to position [629, 0]
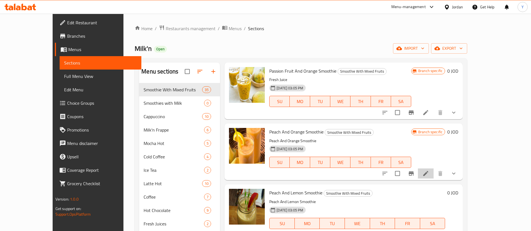
click at [433, 174] on li at bounding box center [426, 174] width 16 height 10
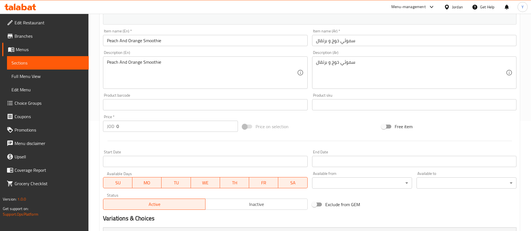
scroll to position [201, 0]
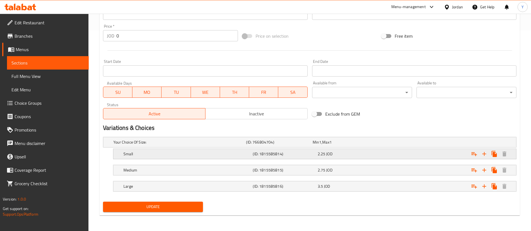
click at [341, 156] on div "2.25 JOD" at bounding box center [348, 154] width 62 height 6
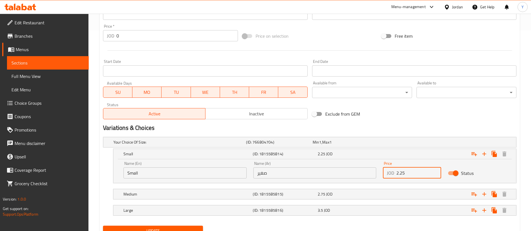
click at [421, 177] on input "2.25" at bounding box center [418, 173] width 45 height 11
type input "2.5"
click at [165, 230] on span "Update" at bounding box center [152, 231] width 91 height 7
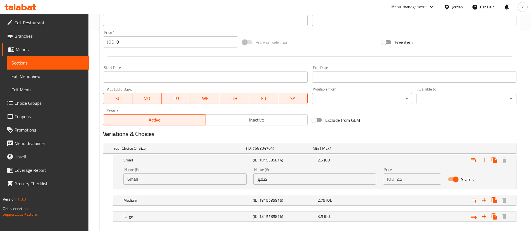
scroll to position [57, 0]
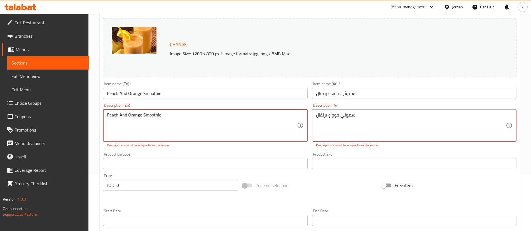
drag, startPoint x: 167, startPoint y: 115, endPoint x: 60, endPoint y: 114, distance: 106.6
click at [60, 114] on div "Edit Restaurant Branches Menus Sections Full Menu View Edit Menu Choice Groups …" at bounding box center [265, 180] width 531 height 449
type textarea "["
type textarea "Fresh Juice"
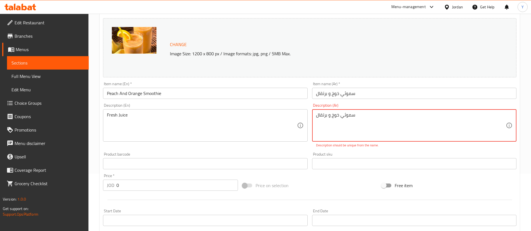
drag, startPoint x: 340, startPoint y: 111, endPoint x: 257, endPoint y: 110, distance: 83.4
click at [257, 110] on div "Change Image Size: 1200 x 800 px / Image formats: jpg, png / 5MB Max. Item name…" at bounding box center [310, 143] width 418 height 255
drag, startPoint x: 367, startPoint y: 112, endPoint x: 290, endPoint y: 110, distance: 77.0
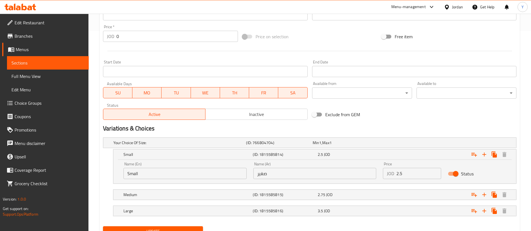
scroll to position [225, 0]
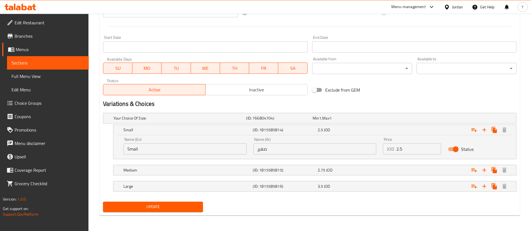
type textarea "عصير فرش"
click at [173, 206] on span "Update" at bounding box center [152, 207] width 91 height 7
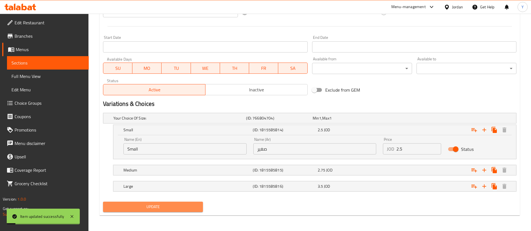
click at [132, 204] on span "Update" at bounding box center [152, 207] width 91 height 7
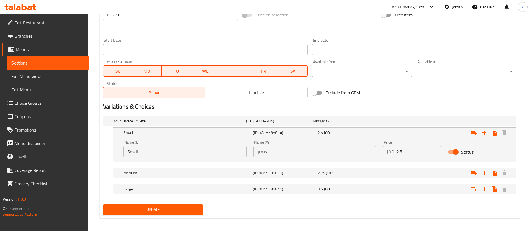
scroll to position [15, 0]
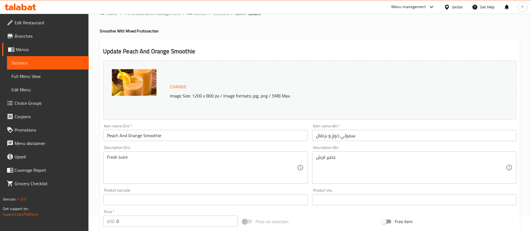
click at [73, 63] on span "Sections" at bounding box center [47, 63] width 73 height 7
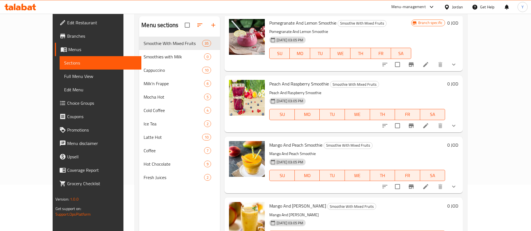
scroll to position [78, 0]
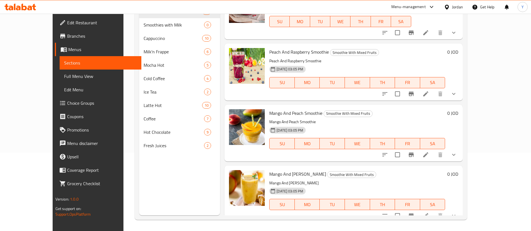
click at [433, 211] on li at bounding box center [426, 216] width 16 height 10
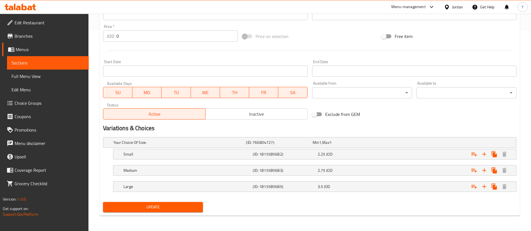
scroll to position [201, 0]
click at [357, 158] on div "Small (ID: 1815585682) 2.25 JOD" at bounding box center [316, 154] width 388 height 12
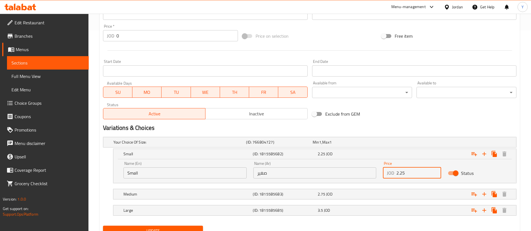
click at [416, 176] on input "2.25" at bounding box center [418, 173] width 45 height 11
type input "2.5"
click at [123, 230] on span "Update" at bounding box center [152, 231] width 91 height 7
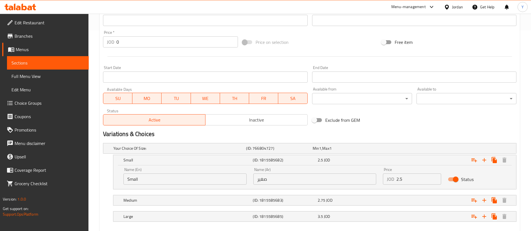
scroll to position [57, 0]
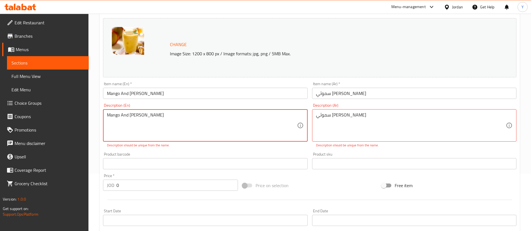
drag, startPoint x: 169, startPoint y: 116, endPoint x: 0, endPoint y: 118, distance: 169.2
click at [0, 118] on div "Edit Restaurant Branches Menus Sections Full Menu View Edit Menu Choice Groups …" at bounding box center [265, 180] width 531 height 449
type textarea "["
type textarea "Fresh Juice"
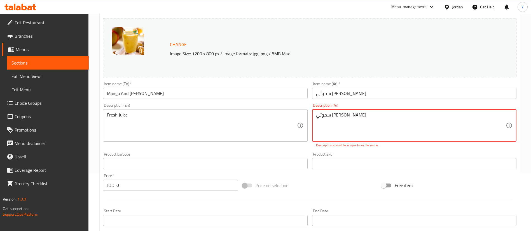
drag, startPoint x: 355, startPoint y: 118, endPoint x: 234, endPoint y: 118, distance: 120.6
click at [234, 118] on div "Change Image Size: 1200 x 800 px / Image formats: jpg, png / 5MB Max. Item name…" at bounding box center [310, 143] width 418 height 255
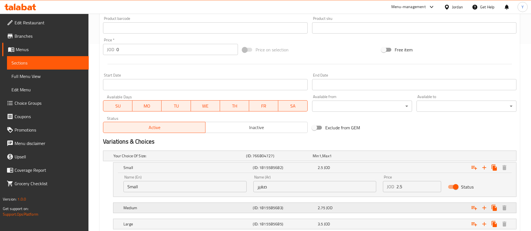
scroll to position [225, 0]
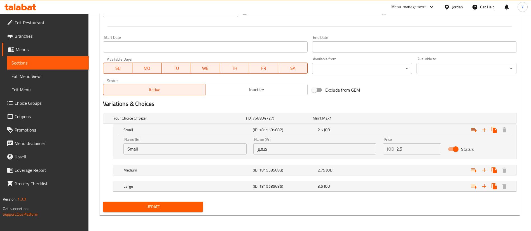
type textarea "عصير فرش"
click at [183, 210] on span "Update" at bounding box center [152, 207] width 91 height 7
click at [177, 210] on button "Update" at bounding box center [153, 207] width 100 height 10
click at [73, 55] on link "Menus" at bounding box center [45, 49] width 86 height 13
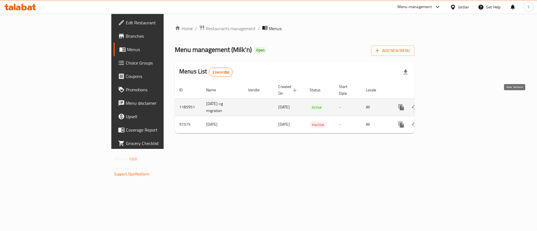
click at [448, 102] on link "enhanced table" at bounding box center [441, 107] width 13 height 13
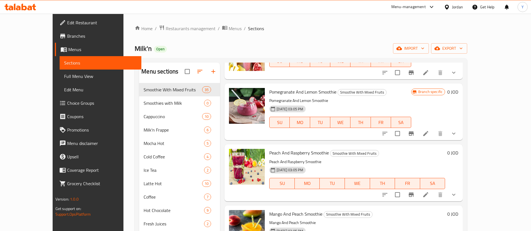
scroll to position [1912, 0]
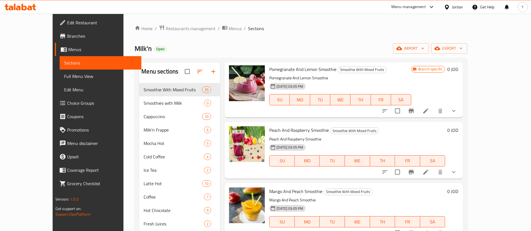
click at [428, 170] on icon at bounding box center [425, 172] width 5 height 5
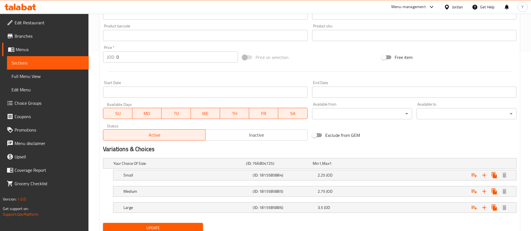
scroll to position [201, 0]
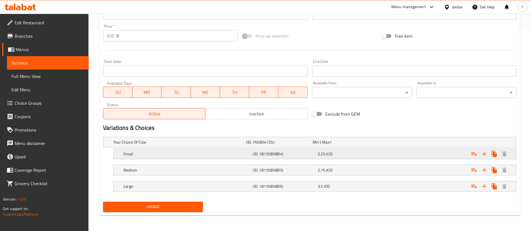
click at [355, 154] on div "2.25 JOD" at bounding box center [348, 154] width 62 height 6
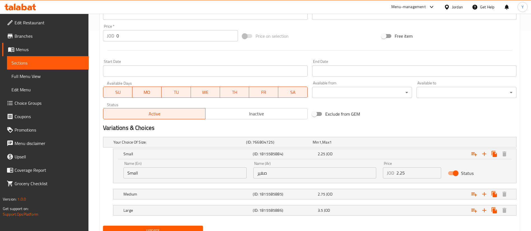
click at [404, 170] on input "2.25" at bounding box center [418, 173] width 45 height 11
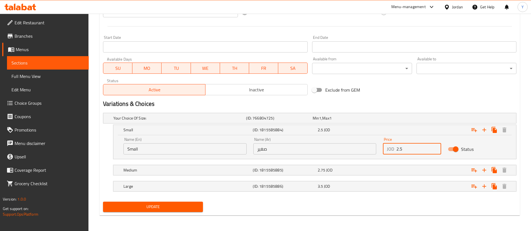
type input "2.5"
click at [168, 213] on div "Update" at bounding box center [153, 207] width 104 height 15
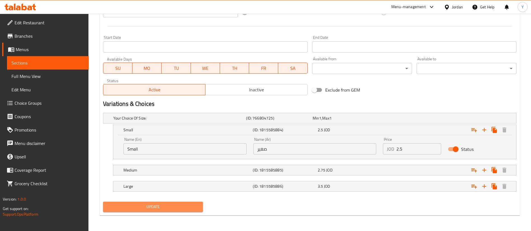
click at [174, 207] on span "Update" at bounding box center [152, 207] width 91 height 7
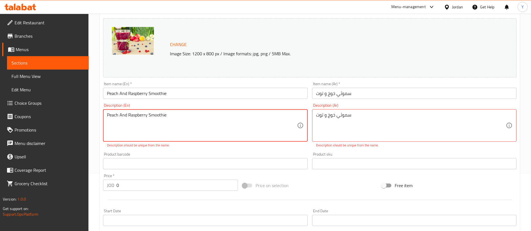
drag, startPoint x: 176, startPoint y: 118, endPoint x: 0, endPoint y: 138, distance: 177.4
click at [0, 138] on div "Edit Restaurant Branches Menus Sections Full Menu View Edit Menu Choice Groups …" at bounding box center [265, 180] width 531 height 449
type textarea "["
type textarea "Fresh Juice"
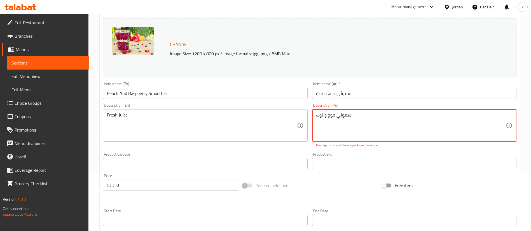
drag, startPoint x: 372, startPoint y: 121, endPoint x: 244, endPoint y: 112, distance: 128.4
click at [248, 112] on div "Change Image Size: 1200 x 800 px / Image formats: jpg, png / 5MB Max. Item name…" at bounding box center [310, 143] width 418 height 255
type textarea "ص"
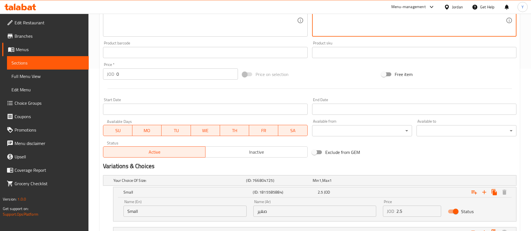
scroll to position [225, 0]
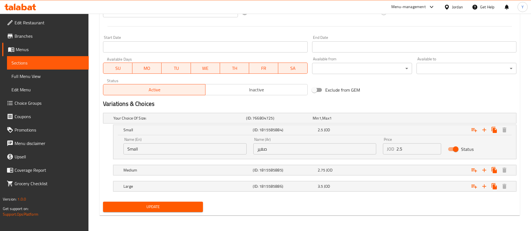
type textarea "عصير فرش"
click at [184, 202] on div "Update" at bounding box center [153, 207] width 104 height 15
click at [185, 205] on span "Update" at bounding box center [152, 207] width 91 height 7
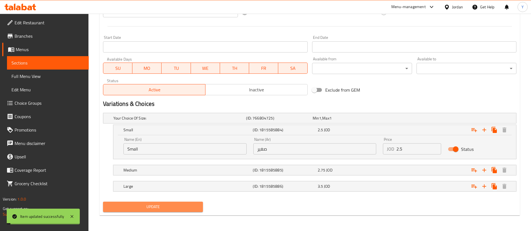
click at [185, 205] on span "Update" at bounding box center [152, 207] width 91 height 7
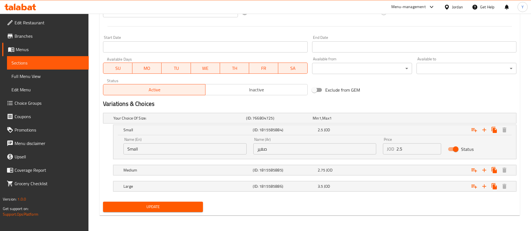
click at [81, 65] on span "Sections" at bounding box center [47, 63] width 73 height 7
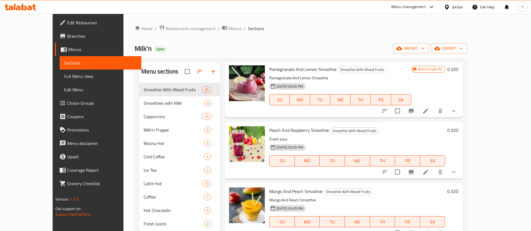
scroll to position [1870, 0]
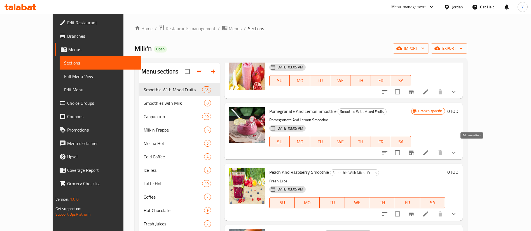
click at [428, 150] on icon at bounding box center [425, 152] width 5 height 5
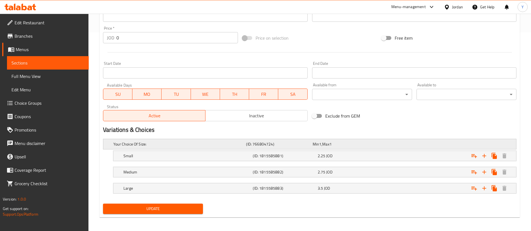
scroll to position [201, 0]
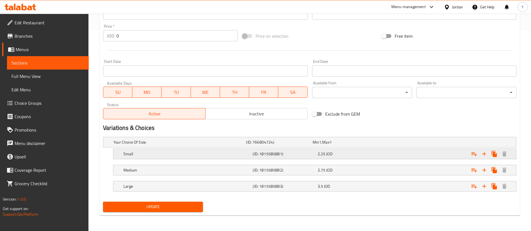
click at [325, 159] on div "Small (ID: 1815585881) 2.25 JOD" at bounding box center [316, 154] width 388 height 12
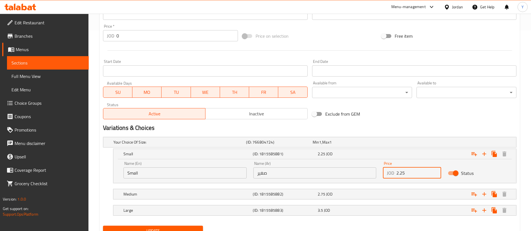
click at [411, 171] on input "2.25" at bounding box center [418, 173] width 45 height 11
type input "2.5"
click at [167, 230] on span "Update" at bounding box center [152, 231] width 91 height 7
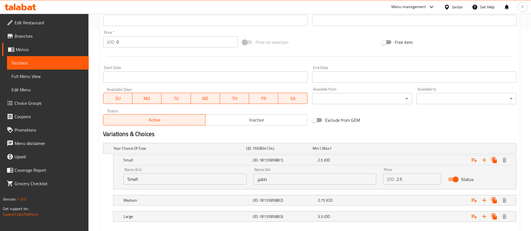
scroll to position [57, 0]
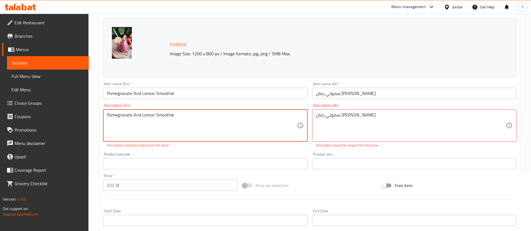
drag, startPoint x: 184, startPoint y: 117, endPoint x: 0, endPoint y: 106, distance: 184.1
click at [0, 106] on div "Edit Restaurant Branches Menus Sections Full Menu View Edit Menu Choice Groups …" at bounding box center [265, 180] width 531 height 449
type textarea "["
type textarea "Fresh Juice"
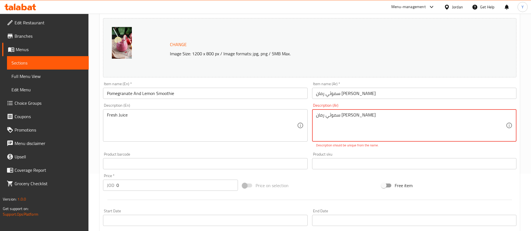
drag, startPoint x: 371, startPoint y: 118, endPoint x: 262, endPoint y: 115, distance: 108.6
click at [263, 115] on div "Change Image Size: 1200 x 800 px / Image formats: jpg, png / 5MB Max. Item name…" at bounding box center [310, 143] width 418 height 255
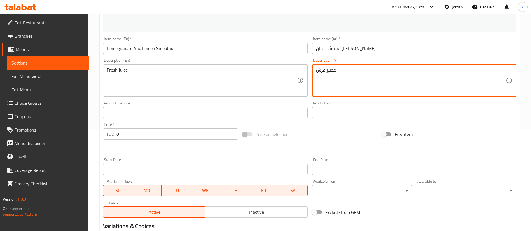
scroll to position [225, 0]
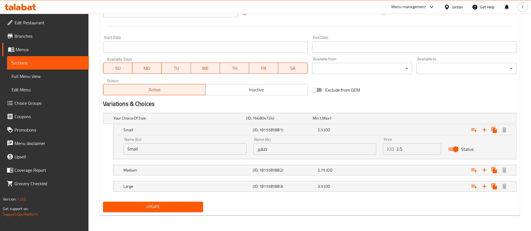
type textarea "عصير فرش"
click at [185, 201] on div "Update" at bounding box center [153, 207] width 104 height 15
click at [191, 206] on span "Update" at bounding box center [152, 207] width 91 height 7
click at [174, 210] on span "Update" at bounding box center [152, 207] width 91 height 7
click at [65, 64] on span "Sections" at bounding box center [47, 63] width 73 height 7
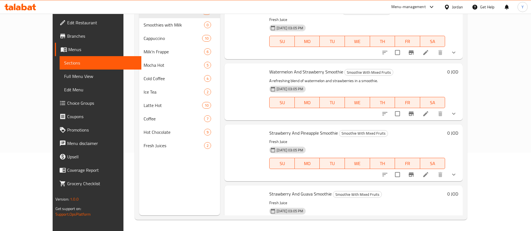
click at [64, 60] on span "Sections" at bounding box center [100, 63] width 73 height 7
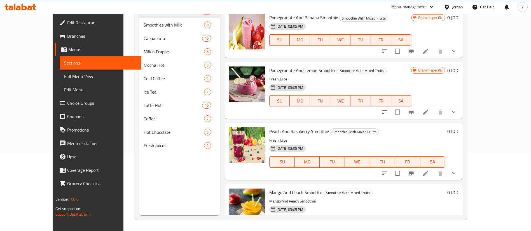
scroll to position [1786, 0]
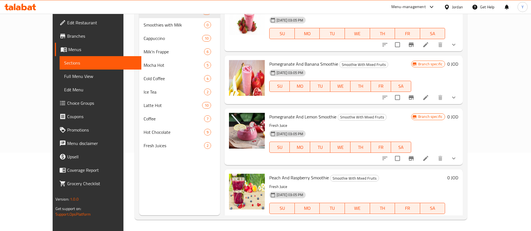
click at [429, 155] on icon at bounding box center [425, 158] width 7 height 7
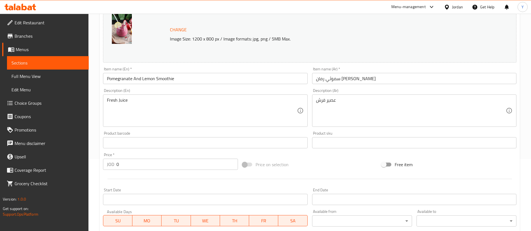
scroll to position [201, 0]
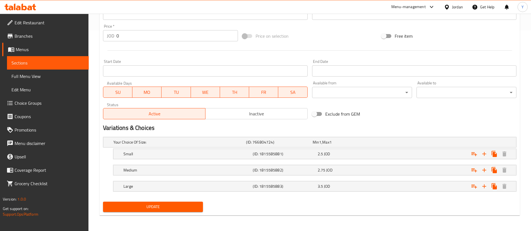
click at [74, 63] on span "Sections" at bounding box center [47, 63] width 73 height 7
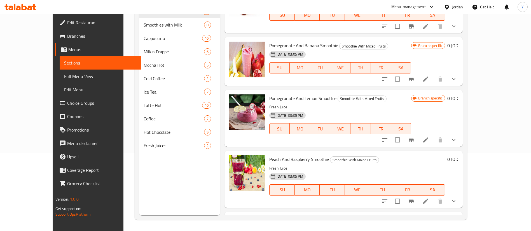
scroll to position [1762, 0]
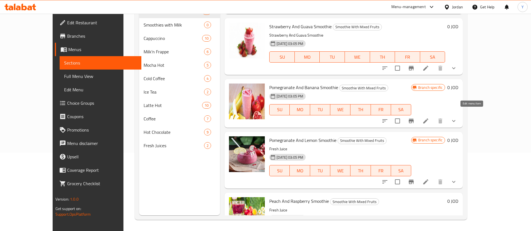
click at [429, 118] on icon at bounding box center [425, 121] width 7 height 7
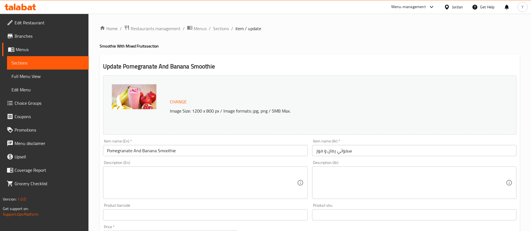
scroll to position [201, 0]
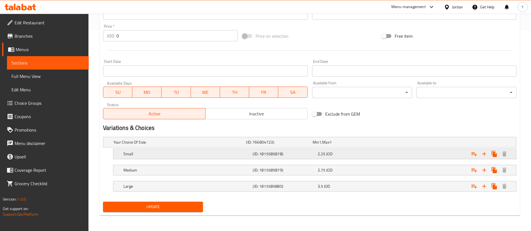
click at [343, 157] on div "2.25 JOD" at bounding box center [348, 154] width 65 height 8
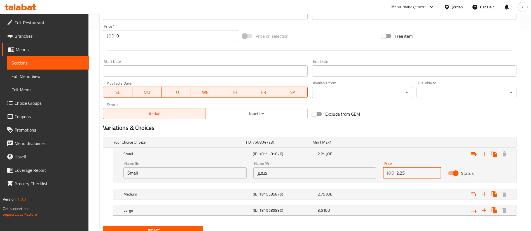
click at [406, 173] on input "2.25" at bounding box center [418, 173] width 45 height 11
type input "2.5"
click at [194, 228] on span "Update" at bounding box center [152, 231] width 91 height 7
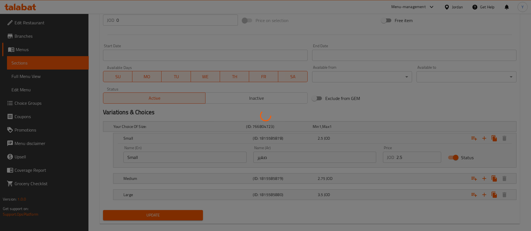
scroll to position [225, 0]
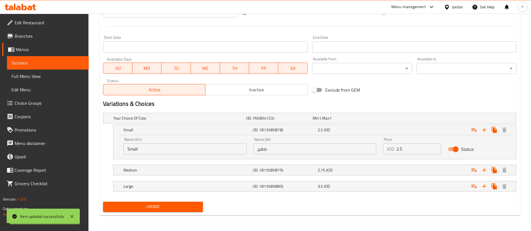
click at [169, 210] on span "Update" at bounding box center [152, 207] width 91 height 7
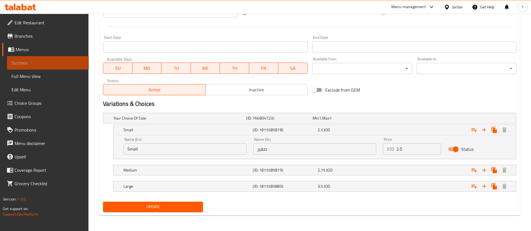
click at [54, 60] on span "Sections" at bounding box center [47, 63] width 73 height 7
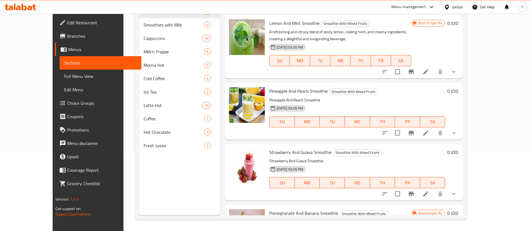
scroll to position [1720, 0]
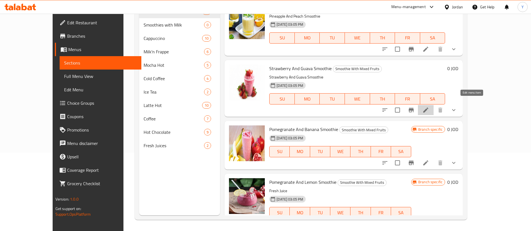
click at [433, 105] on li at bounding box center [426, 110] width 16 height 10
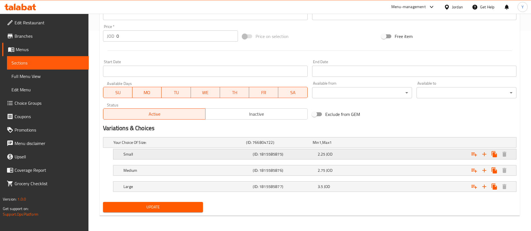
scroll to position [201, 0]
click at [338, 159] on div "Small (ID: 1815585875) 2.25 JOD" at bounding box center [316, 154] width 388 height 12
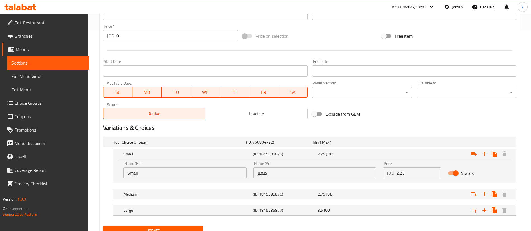
click at [413, 173] on input "2.25" at bounding box center [418, 173] width 45 height 11
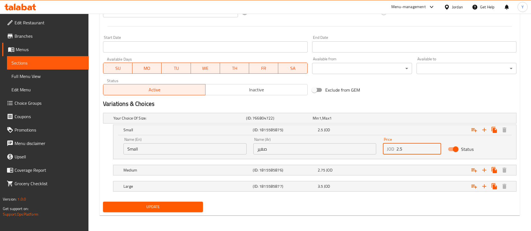
type input "2.5"
click at [181, 208] on span "Update" at bounding box center [152, 207] width 91 height 7
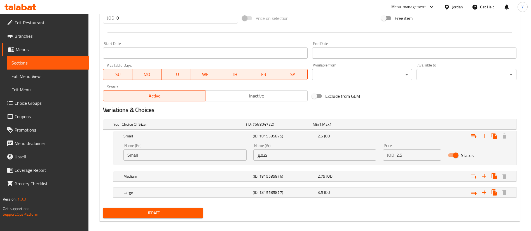
scroll to position [57, 0]
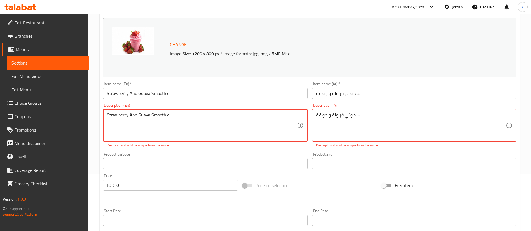
drag, startPoint x: 142, startPoint y: 116, endPoint x: 0, endPoint y: 108, distance: 142.6
click at [0, 114] on div "Edit Restaurant Branches Menus Sections Full Menu View Edit Menu Choice Groups …" at bounding box center [265, 180] width 531 height 449
type textarea "ب"
type textarea "Fresh juice"
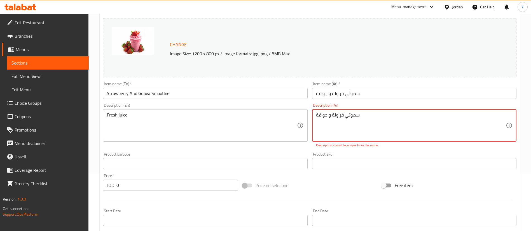
drag, startPoint x: 345, startPoint y: 114, endPoint x: 244, endPoint y: 106, distance: 100.4
click at [245, 106] on div "Change Image Size: 1200 x 800 px / Image formats: jpg, png / 5MB Max. Item name…" at bounding box center [310, 143] width 418 height 255
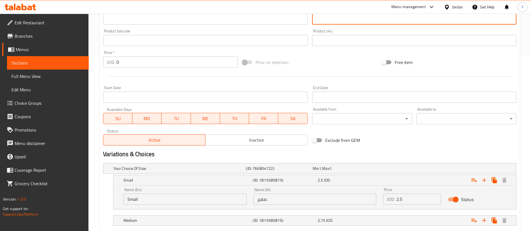
scroll to position [225, 0]
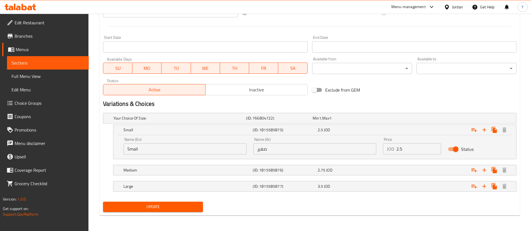
type textarea "عصير فرش"
click at [171, 204] on span "Update" at bounding box center [152, 207] width 91 height 7
click at [171, 206] on span "Update" at bounding box center [152, 207] width 91 height 7
click at [66, 64] on span "Sections" at bounding box center [47, 63] width 73 height 7
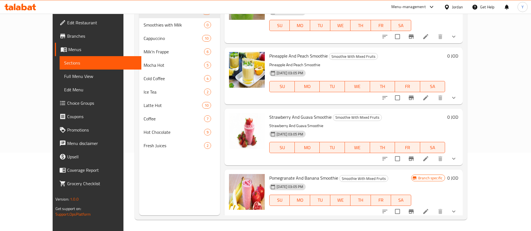
scroll to position [1636, 0]
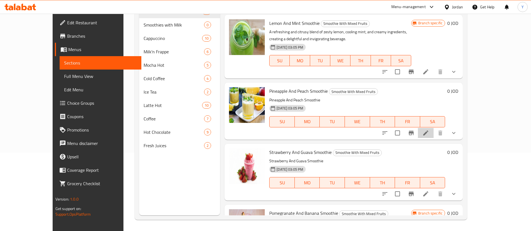
click at [429, 130] on icon at bounding box center [425, 133] width 7 height 7
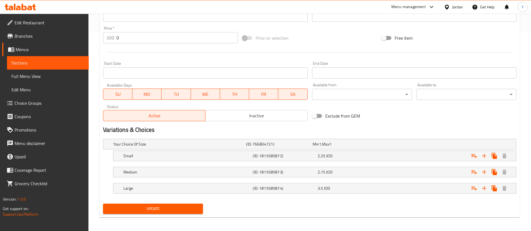
scroll to position [201, 0]
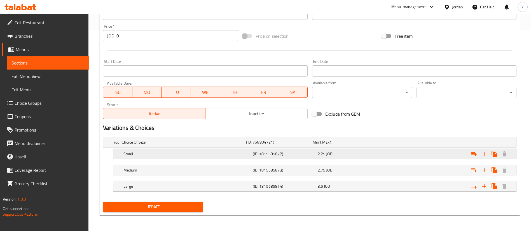
click at [330, 153] on span "JOD" at bounding box center [329, 153] width 6 height 7
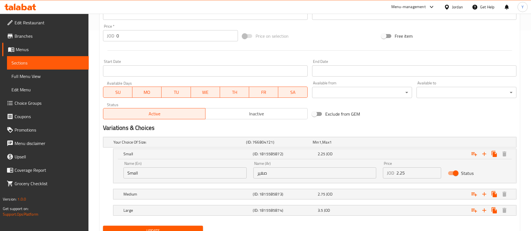
click at [421, 176] on input "2.25" at bounding box center [418, 173] width 45 height 11
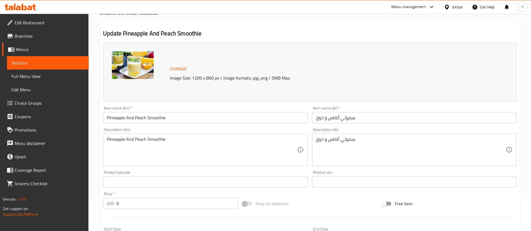
type input "2.5"
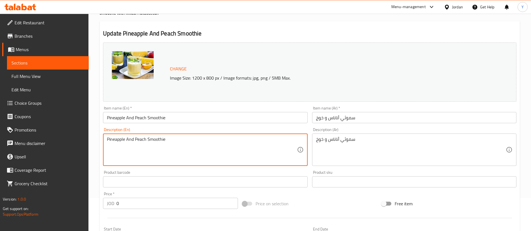
drag, startPoint x: 186, startPoint y: 142, endPoint x: 65, endPoint y: 144, distance: 120.6
type textarea "["
type textarea "Fresh Juice"
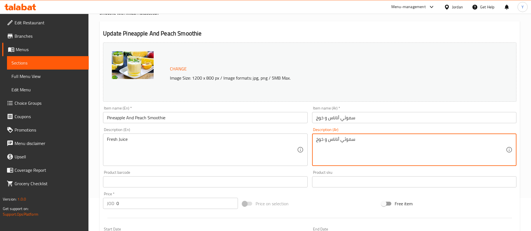
drag, startPoint x: 376, startPoint y: 143, endPoint x: 238, endPoint y: 137, distance: 138.6
click at [238, 137] on div "Change Image Size: 1200 x 800 px / Image formats: jpg, png / 5MB Max. Item name…" at bounding box center [310, 164] width 418 height 249
type textarea "ف"
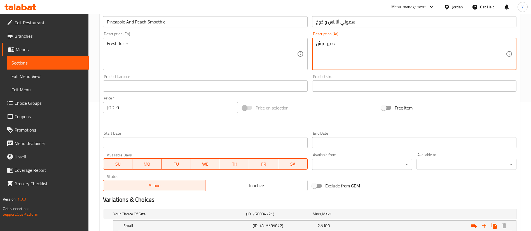
scroll to position [225, 0]
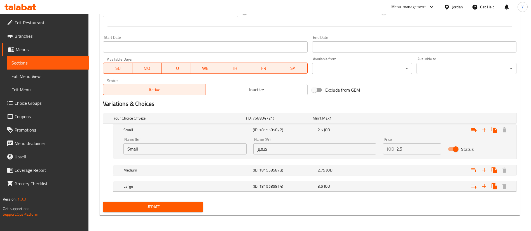
type textarea "عصير فرش"
click at [191, 204] on span "Update" at bounding box center [152, 207] width 91 height 7
click at [176, 209] on span "Update" at bounding box center [152, 207] width 91 height 7
click at [72, 61] on span "Sections" at bounding box center [47, 63] width 73 height 7
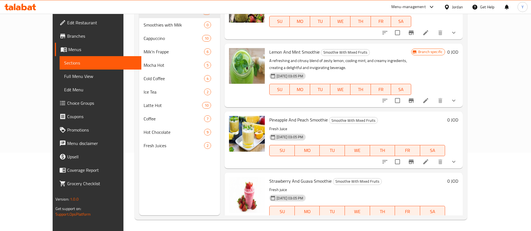
scroll to position [1594, 0]
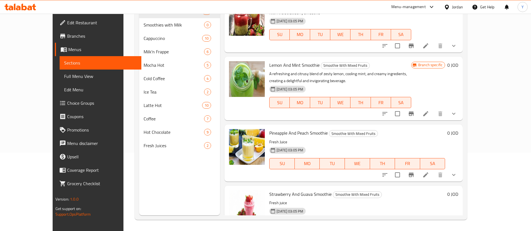
click at [429, 172] on icon at bounding box center [425, 175] width 7 height 7
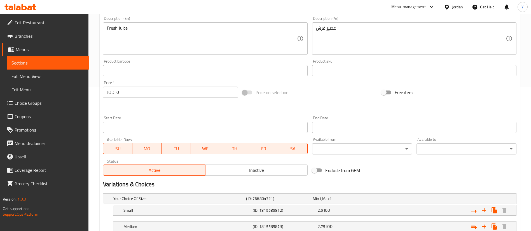
scroll to position [84, 0]
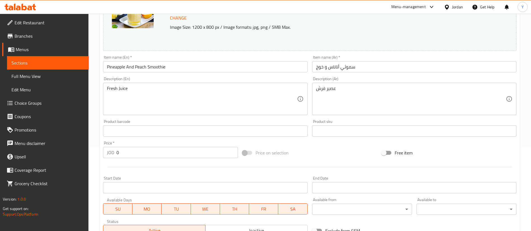
click at [70, 64] on span "Sections" at bounding box center [47, 63] width 73 height 7
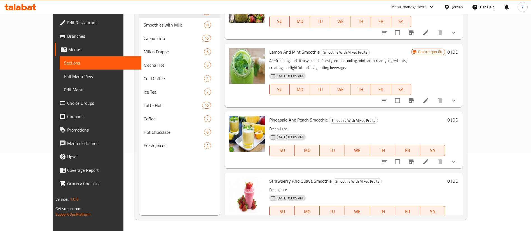
scroll to position [1594, 0]
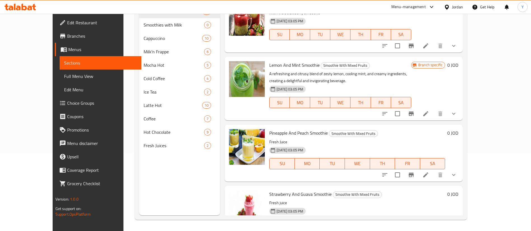
click at [429, 110] on icon at bounding box center [425, 113] width 7 height 7
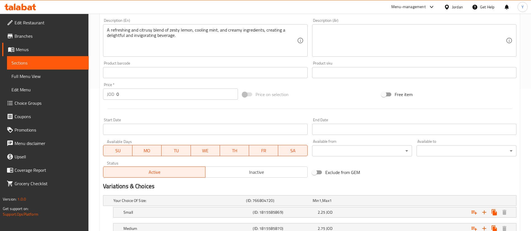
scroll to position [201, 0]
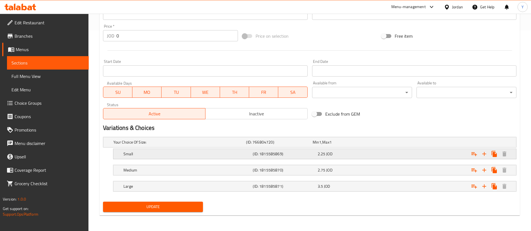
click at [181, 155] on h5 "Small" at bounding box center [186, 154] width 127 height 6
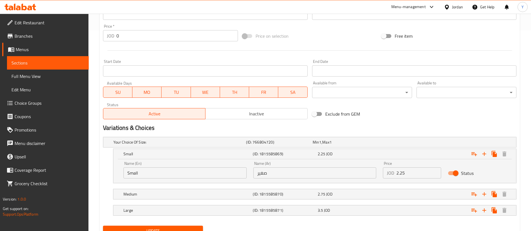
click at [414, 178] on input "2.25" at bounding box center [418, 173] width 45 height 11
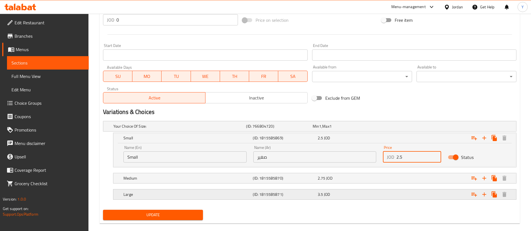
scroll to position [225, 0]
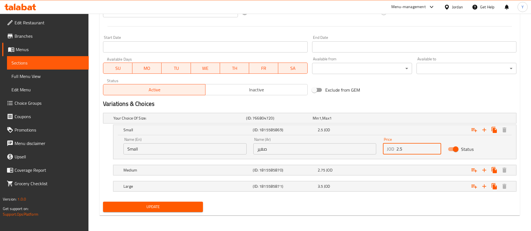
type input "2.5"
click at [140, 208] on span "Update" at bounding box center [152, 207] width 91 height 7
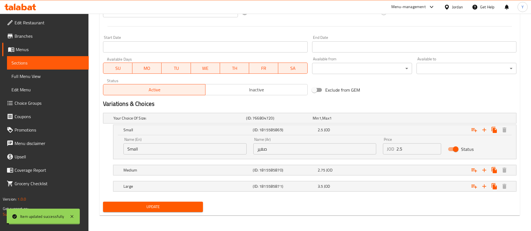
click at [183, 210] on span "Update" at bounding box center [152, 207] width 91 height 7
click at [71, 65] on span "Sections" at bounding box center [47, 63] width 73 height 7
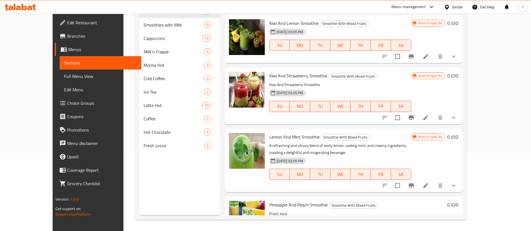
scroll to position [1510, 0]
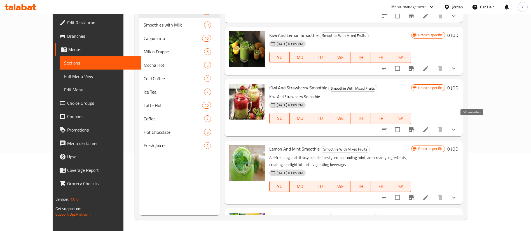
click at [429, 126] on icon at bounding box center [425, 129] width 7 height 7
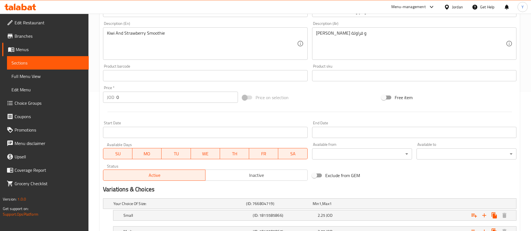
scroll to position [201, 0]
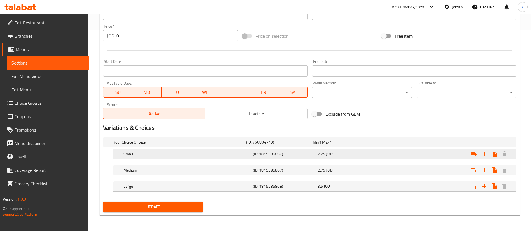
click at [347, 158] on div "2.25 JOD" at bounding box center [348, 154] width 65 height 8
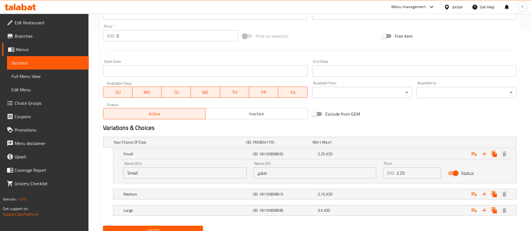
click at [412, 176] on input "2.25" at bounding box center [418, 173] width 45 height 11
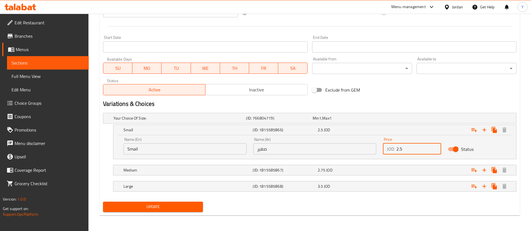
type input "2.5"
click at [161, 209] on span "Update" at bounding box center [152, 207] width 91 height 7
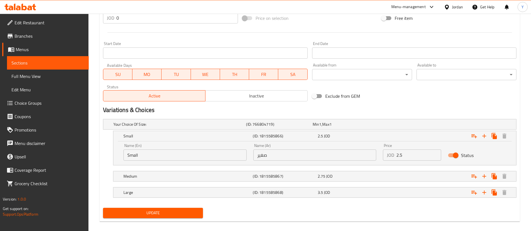
scroll to position [57, 0]
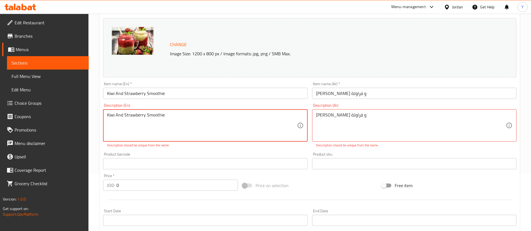
drag, startPoint x: 199, startPoint y: 122, endPoint x: 0, endPoint y: 124, distance: 198.6
click at [0, 124] on div "Edit Restaurant Branches Menus Sections Full Menu View Edit Menu Choice Groups …" at bounding box center [265, 180] width 531 height 449
type textarea "["
type textarea "Fresh Juice"
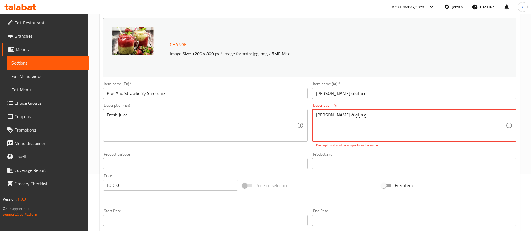
drag, startPoint x: 359, startPoint y: 118, endPoint x: 212, endPoint y: 117, distance: 147.1
click at [212, 117] on div "Change Image Size: 1200 x 800 px / Image formats: jpg, png / 5MB Max. Item name…" at bounding box center [310, 143] width 418 height 255
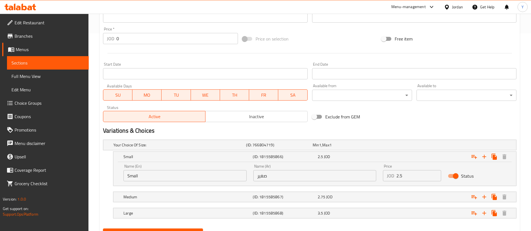
scroll to position [225, 0]
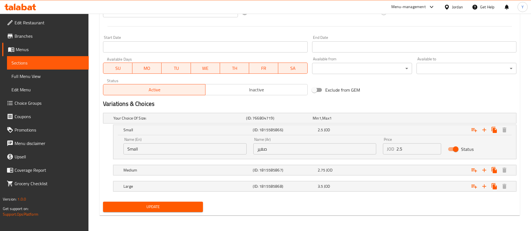
type textarea "عصير فرش"
click at [187, 207] on span "Update" at bounding box center [152, 207] width 91 height 7
click at [171, 209] on span "Update" at bounding box center [152, 207] width 91 height 7
click at [63, 65] on span "Sections" at bounding box center [47, 63] width 73 height 7
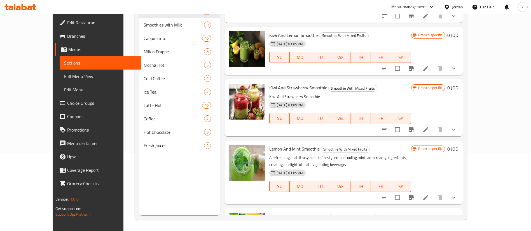
scroll to position [1468, 0]
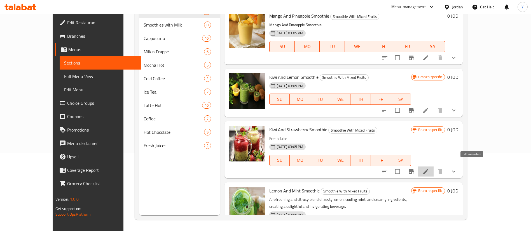
click at [429, 168] on icon at bounding box center [425, 171] width 7 height 7
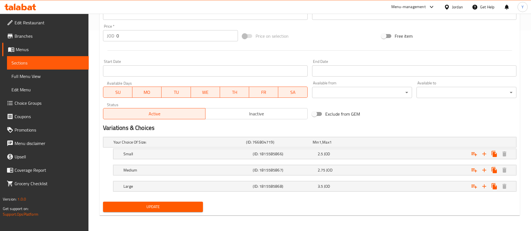
scroll to position [75, 0]
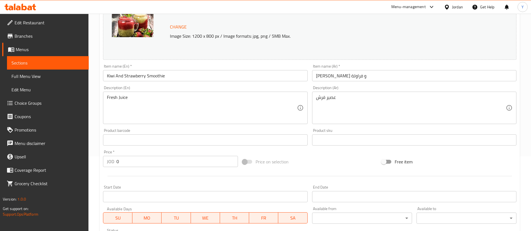
click at [57, 63] on span "Sections" at bounding box center [47, 63] width 73 height 7
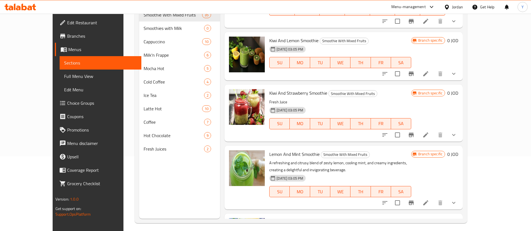
scroll to position [1468, 0]
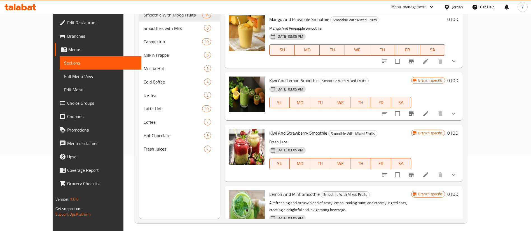
click at [429, 110] on icon at bounding box center [425, 113] width 7 height 7
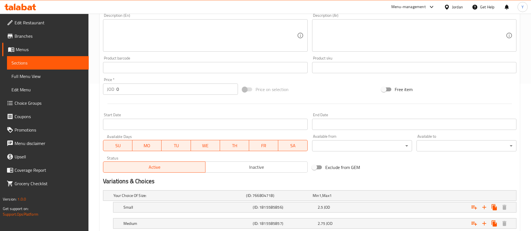
scroll to position [201, 0]
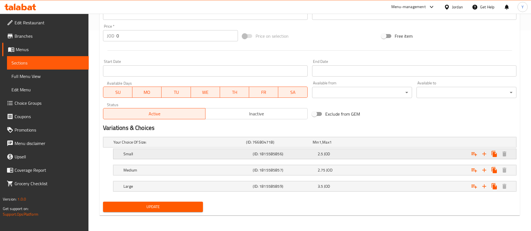
click at [325, 157] on span "JOD" at bounding box center [327, 153] width 6 height 7
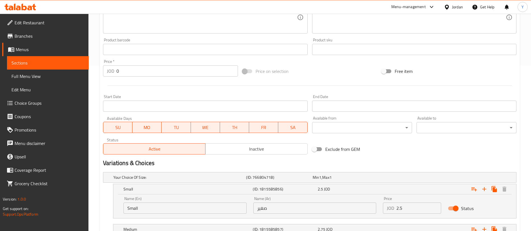
scroll to position [0, 0]
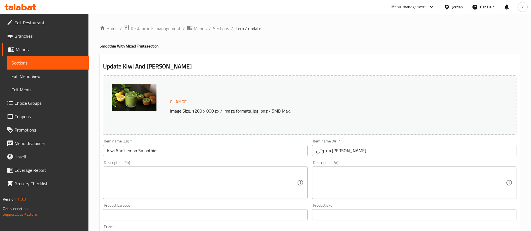
click at [60, 60] on span "Sections" at bounding box center [47, 63] width 73 height 7
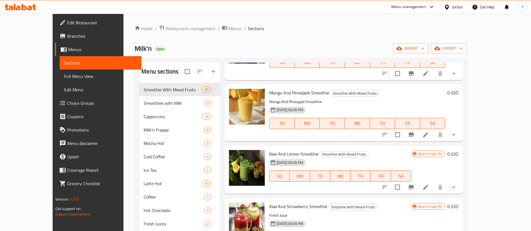
scroll to position [1468, 0]
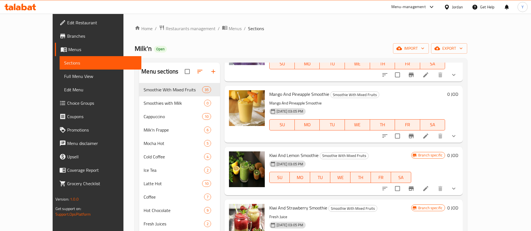
click at [428, 134] on icon at bounding box center [425, 136] width 5 height 5
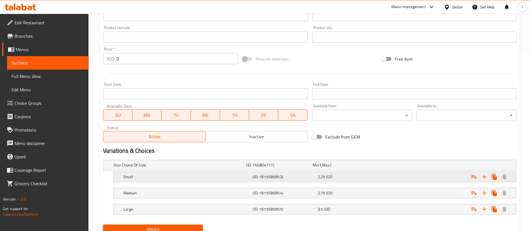
scroll to position [201, 0]
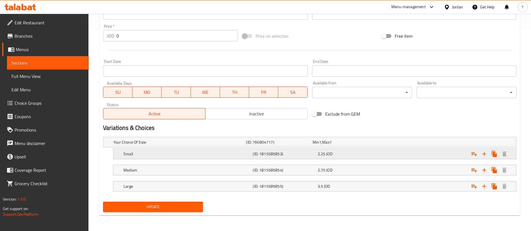
click at [354, 158] on div "Small (ID: 1815585853) 2.25 JOD" at bounding box center [316, 154] width 388 height 12
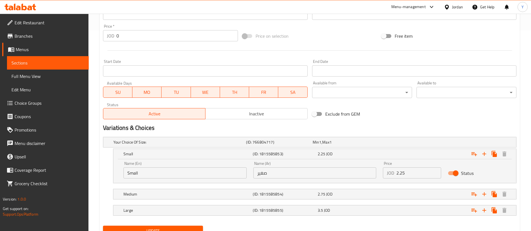
click at [418, 177] on input "2.25" at bounding box center [418, 173] width 45 height 11
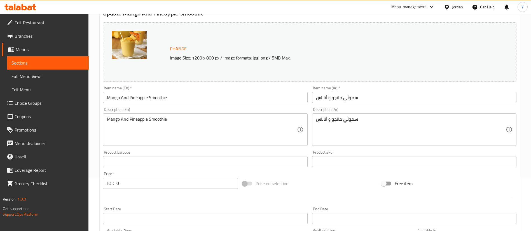
scroll to position [33, 0]
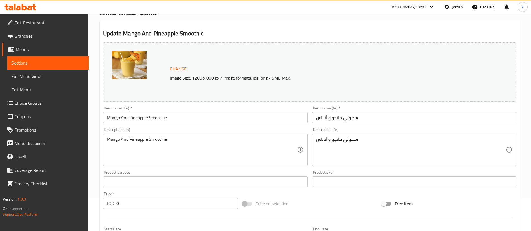
type input "2.5"
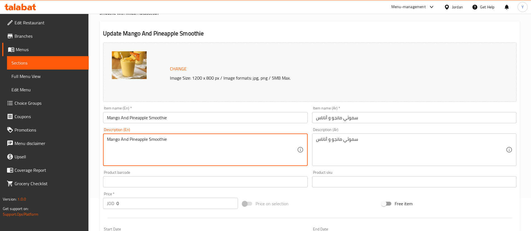
drag, startPoint x: 0, startPoint y: 117, endPoint x: 3, endPoint y: 112, distance: 5.5
type textarea "["
type textarea "Fresh Juice"
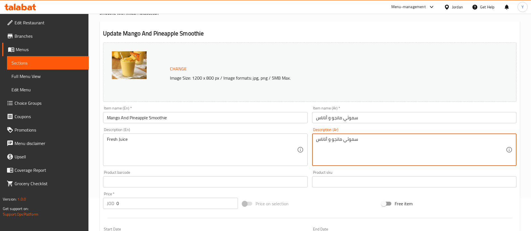
drag, startPoint x: 399, startPoint y: 143, endPoint x: 230, endPoint y: 134, distance: 169.5
click at [230, 134] on div "Change Image Size: 1200 x 800 px / Image formats: jpg, png / 5MB Max. Item name…" at bounding box center [310, 164] width 418 height 249
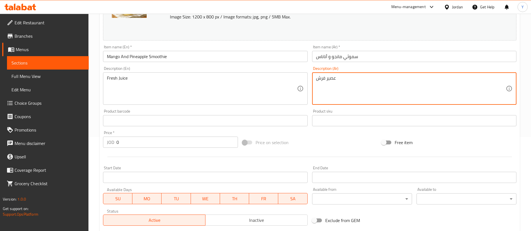
scroll to position [225, 0]
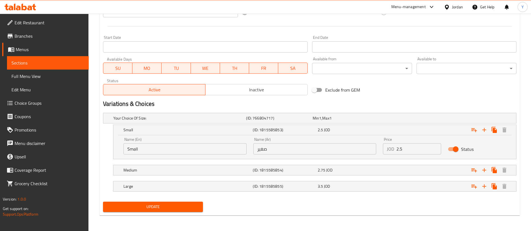
type textarea "عصير فرش"
click at [185, 211] on button "Update" at bounding box center [153, 207] width 100 height 10
click at [144, 208] on span "Update" at bounding box center [152, 207] width 91 height 7
click at [180, 206] on span "Update" at bounding box center [152, 207] width 91 height 7
click at [35, 67] on link "Sections" at bounding box center [48, 62] width 82 height 13
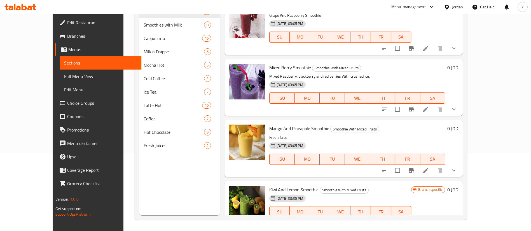
scroll to position [1343, 0]
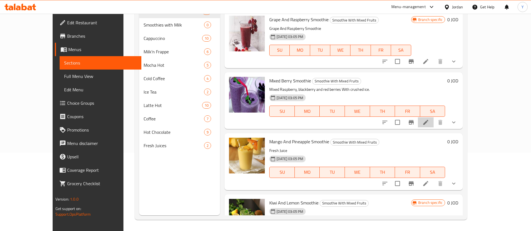
click at [433, 117] on li at bounding box center [426, 122] width 16 height 10
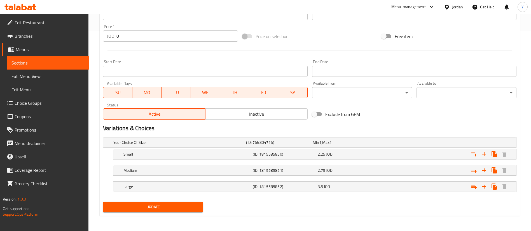
scroll to position [201, 0]
click at [355, 155] on div "2.25 JOD" at bounding box center [348, 154] width 62 height 6
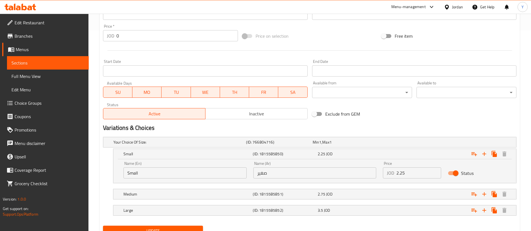
click at [412, 177] on input "2.25" at bounding box center [418, 173] width 45 height 11
type input "2.5"
click at [165, 229] on span "Update" at bounding box center [152, 231] width 91 height 7
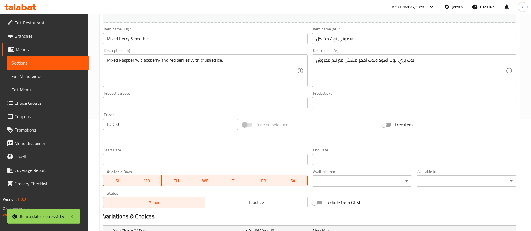
scroll to position [225, 0]
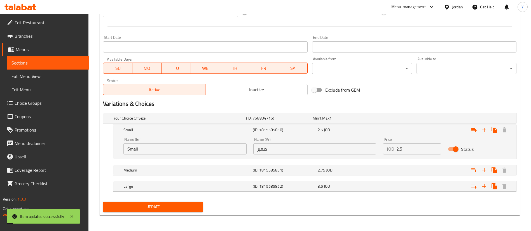
click at [177, 207] on span "Update" at bounding box center [152, 207] width 91 height 7
click at [76, 65] on span "Sections" at bounding box center [47, 63] width 73 height 7
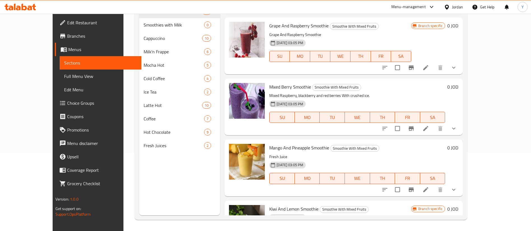
scroll to position [1301, 0]
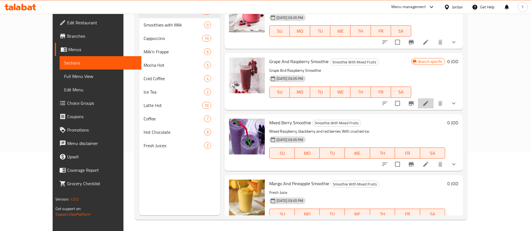
click at [428, 101] on icon at bounding box center [425, 103] width 5 height 5
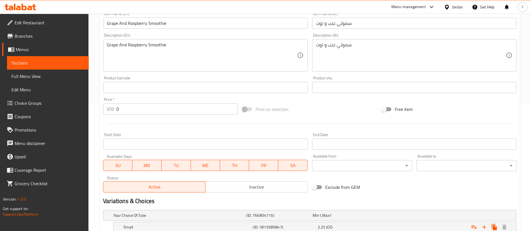
scroll to position [201, 0]
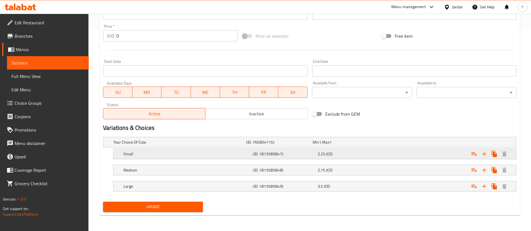
click at [349, 156] on div "2.25 JOD" at bounding box center [348, 154] width 62 height 6
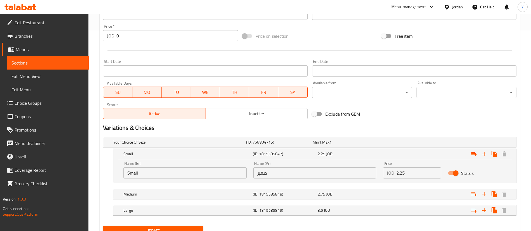
click at [419, 171] on input "2.25" at bounding box center [418, 173] width 45 height 11
type input "2.5"
click at [156, 225] on div "Update" at bounding box center [153, 231] width 104 height 15
click at [158, 228] on span "Update" at bounding box center [152, 231] width 91 height 7
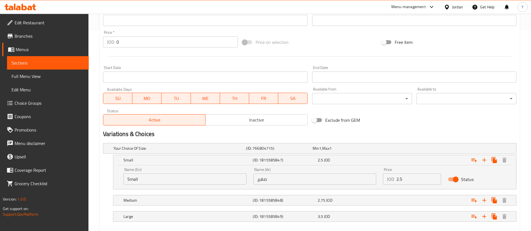
scroll to position [57, 0]
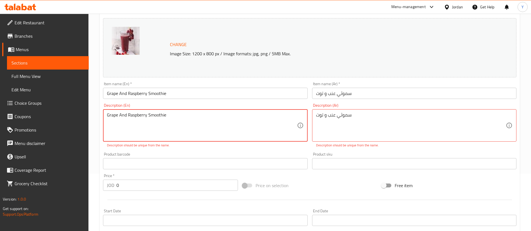
drag, startPoint x: 185, startPoint y: 116, endPoint x: 0, endPoint y: 121, distance: 184.7
click at [0, 121] on div "Edit Restaurant Branches Menus Sections Full Menu View Edit Menu Choice Groups …" at bounding box center [265, 180] width 531 height 449
type textarea "Fresh Juice"
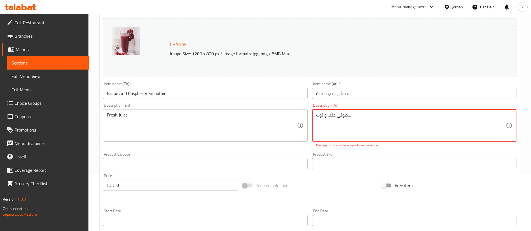
drag, startPoint x: 339, startPoint y: 111, endPoint x: 197, endPoint y: 96, distance: 142.9
click at [196, 97] on div "Change Image Size: 1200 x 800 px / Image formats: jpg, png / 5MB Max. Item name…" at bounding box center [310, 143] width 418 height 255
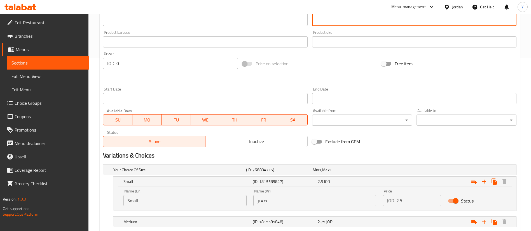
scroll to position [225, 0]
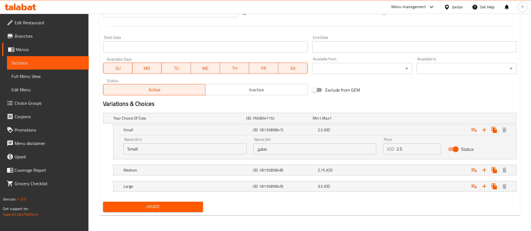
type textarea "عصير فرش"
click at [191, 210] on span "Update" at bounding box center [152, 207] width 91 height 7
drag, startPoint x: 153, startPoint y: 209, endPoint x: 148, endPoint y: 210, distance: 5.1
click at [153, 209] on span "Update" at bounding box center [152, 207] width 91 height 7
click at [47, 60] on span "Sections" at bounding box center [47, 63] width 73 height 7
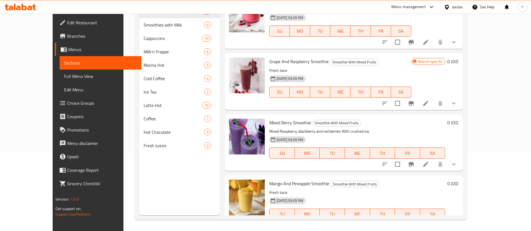
scroll to position [1259, 0]
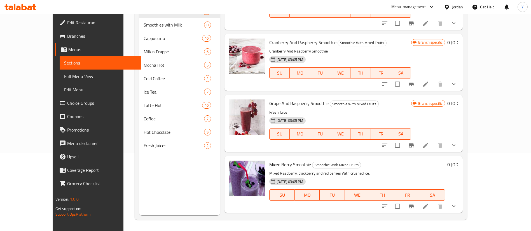
click at [433, 140] on li at bounding box center [426, 145] width 16 height 10
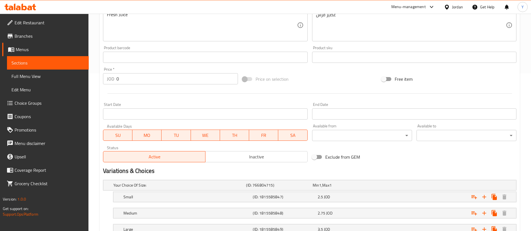
scroll to position [201, 0]
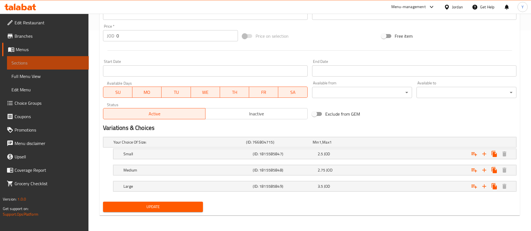
click at [85, 61] on link "Sections" at bounding box center [48, 62] width 82 height 13
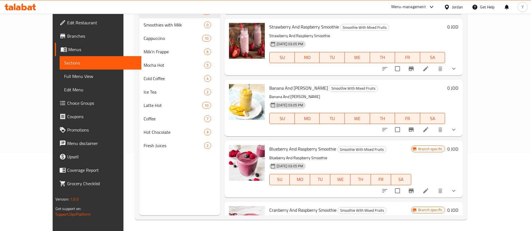
scroll to position [1175, 0]
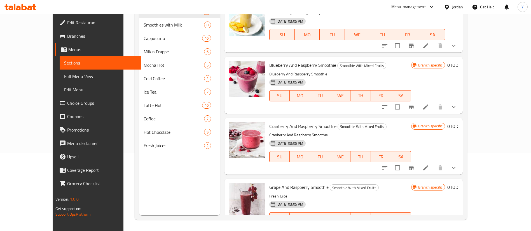
click at [429, 104] on icon at bounding box center [425, 107] width 7 height 7
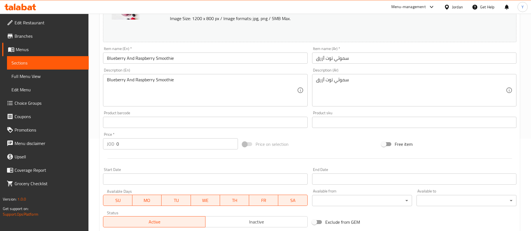
scroll to position [201, 0]
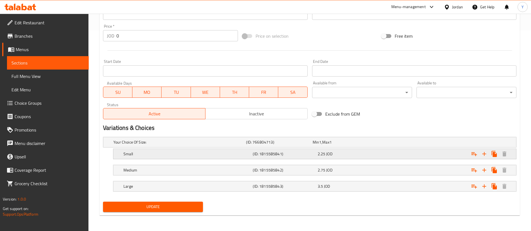
click at [345, 155] on div "2.25 JOD" at bounding box center [348, 154] width 62 height 6
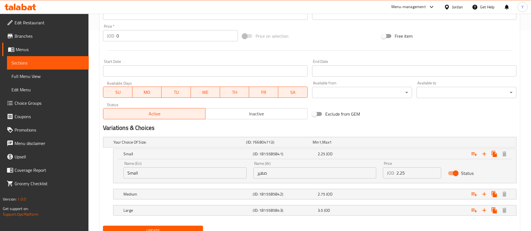
click at [413, 173] on input "2.25" at bounding box center [418, 173] width 45 height 11
type input "2.5"
click at [190, 229] on span "Update" at bounding box center [152, 231] width 91 height 7
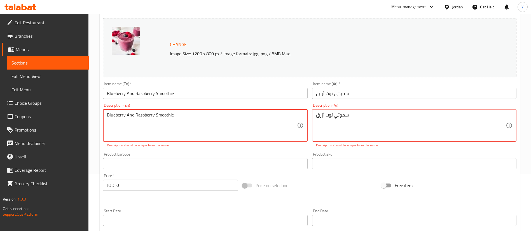
drag, startPoint x: 166, startPoint y: 112, endPoint x: 58, endPoint y: 108, distance: 108.3
click at [58, 108] on div "Edit Restaurant Branches Menus Sections Full Menu View Edit Menu Choice Groups …" at bounding box center [265, 180] width 531 height 449
type textarea "["
type textarea "Fresh Juice"
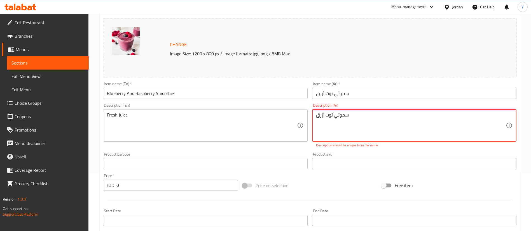
drag, startPoint x: 349, startPoint y: 117, endPoint x: 241, endPoint y: 110, distance: 107.9
click at [241, 112] on div "Change Image Size: 1200 x 800 px / Image formats: jpg, png / 5MB Max. Item name…" at bounding box center [310, 143] width 418 height 255
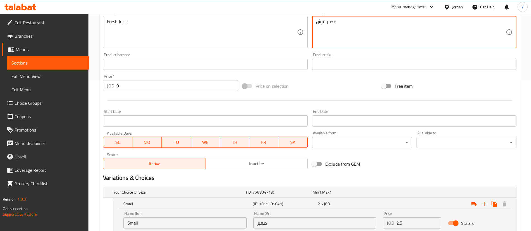
scroll to position [225, 0]
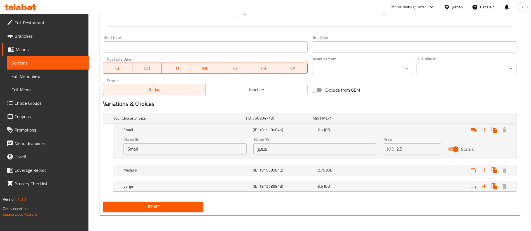
type textarea "عصير فرش"
click at [167, 205] on span "Update" at bounding box center [152, 207] width 91 height 7
drag, startPoint x: 175, startPoint y: 202, endPoint x: 156, endPoint y: 199, distance: 19.6
click at [161, 199] on div "Change Image Size: 1200 x 800 px / Image formats: jpg, png / 5MB Max. Item name…" at bounding box center [310, 31] width 418 height 366
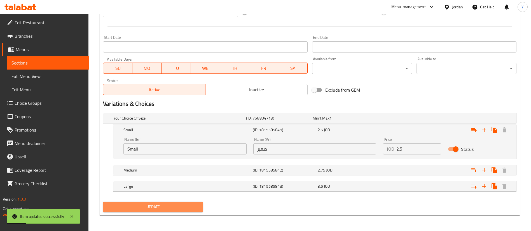
click at [151, 202] on button "Update" at bounding box center [153, 207] width 100 height 10
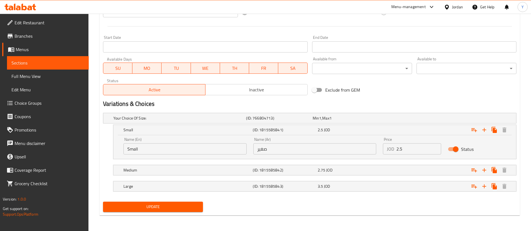
drag, startPoint x: 179, startPoint y: 206, endPoint x: 175, endPoint y: 207, distance: 4.3
click at [179, 206] on span "Update" at bounding box center [152, 207] width 91 height 7
click at [64, 63] on span "Sections" at bounding box center [47, 63] width 73 height 7
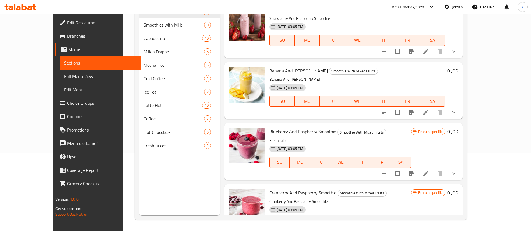
scroll to position [1091, 0]
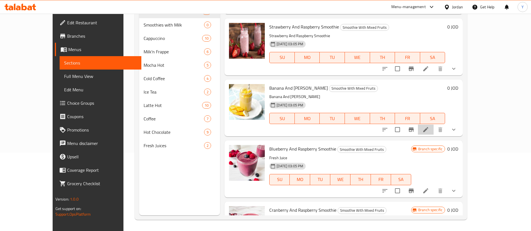
click at [433, 125] on li at bounding box center [426, 130] width 16 height 10
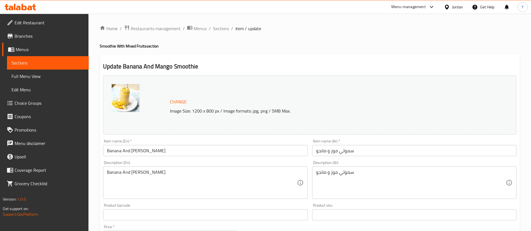
scroll to position [201, 0]
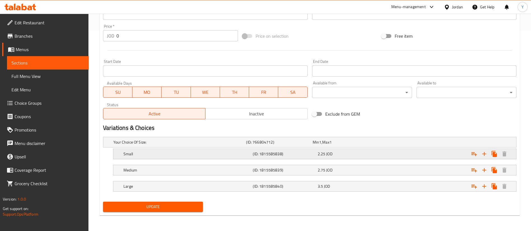
click at [360, 154] on div "2.25 JOD" at bounding box center [348, 154] width 62 height 6
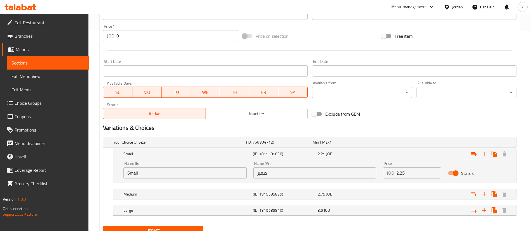
click at [414, 171] on input "2.25" at bounding box center [418, 173] width 45 height 11
type input "2.5"
click at [182, 230] on span "Update" at bounding box center [152, 231] width 91 height 7
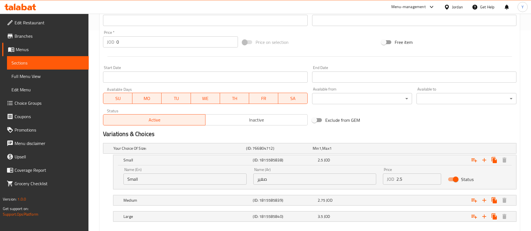
scroll to position [57, 0]
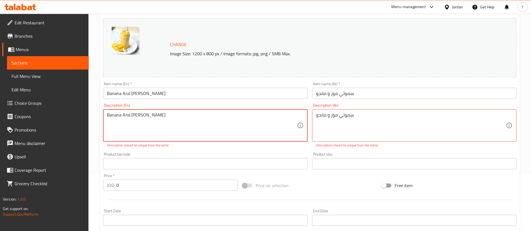
drag, startPoint x: 166, startPoint y: 117, endPoint x: 39, endPoint y: 113, distance: 126.5
click at [40, 113] on div "Edit Restaurant Branches Menus Sections Full Menu View Edit Menu Choice Groups …" at bounding box center [265, 180] width 531 height 449
type textarea "ب"
type textarea "Fresh Juice"
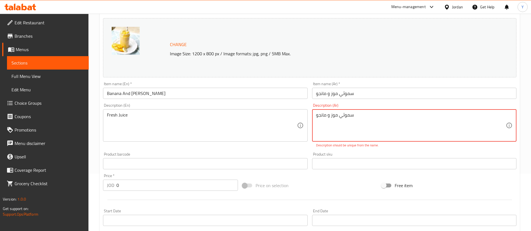
drag, startPoint x: 365, startPoint y: 120, endPoint x: 216, endPoint y: 120, distance: 148.5
click at [216, 120] on div "Change Image Size: 1200 x 800 px / Image formats: jpg, png / 5MB Max. Item name…" at bounding box center [310, 143] width 418 height 255
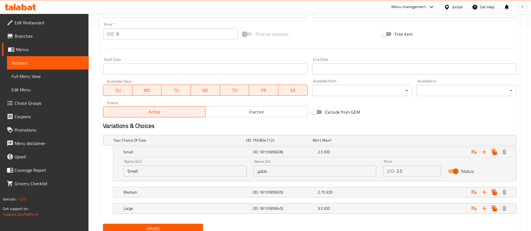
scroll to position [225, 0]
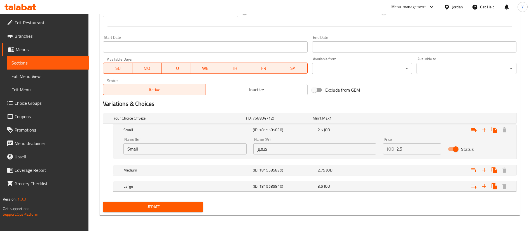
type textarea "عصير فرش"
click at [170, 207] on span "Update" at bounding box center [152, 207] width 91 height 7
click at [175, 204] on span "Update" at bounding box center [152, 207] width 91 height 7
click at [68, 64] on span "Sections" at bounding box center [47, 63] width 73 height 7
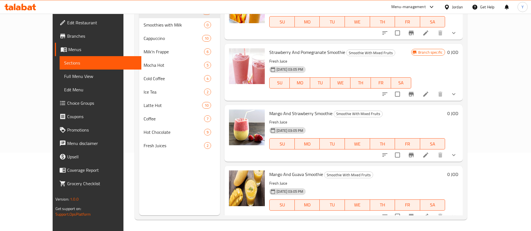
scroll to position [252, 0]
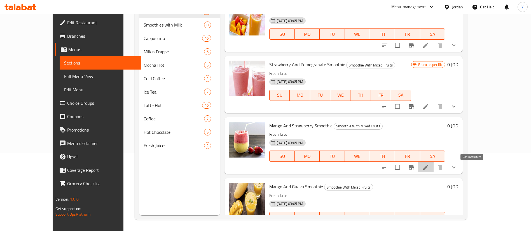
click at [429, 169] on icon at bounding box center [425, 167] width 7 height 7
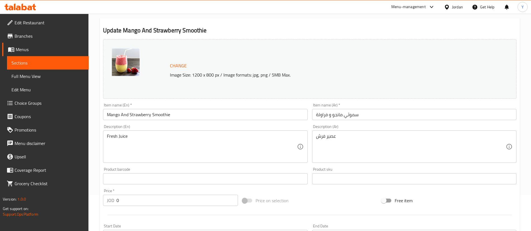
scroll to position [201, 0]
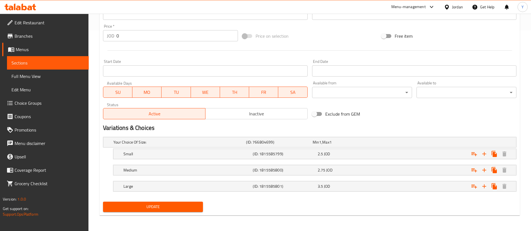
click at [69, 64] on span "Sections" at bounding box center [47, 63] width 73 height 7
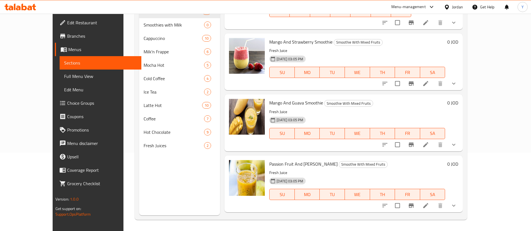
scroll to position [252, 0]
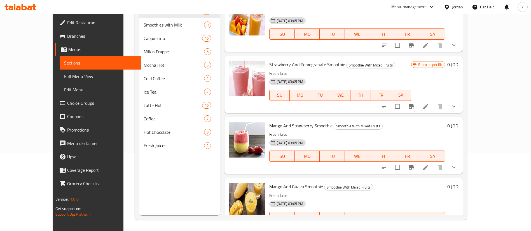
click at [429, 109] on icon at bounding box center [425, 106] width 7 height 7
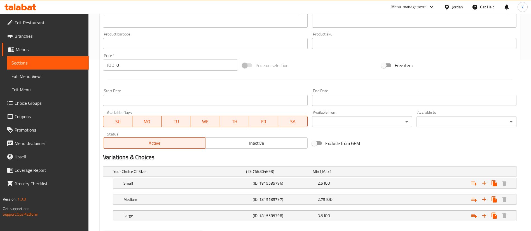
scroll to position [201, 0]
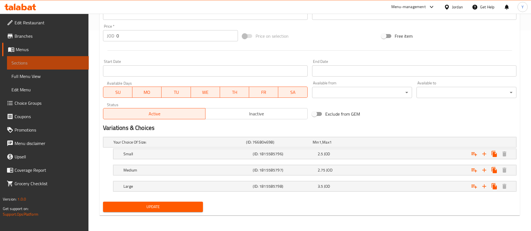
click at [65, 60] on span "Sections" at bounding box center [47, 63] width 73 height 7
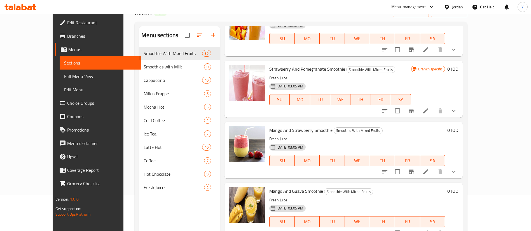
scroll to position [252, 0]
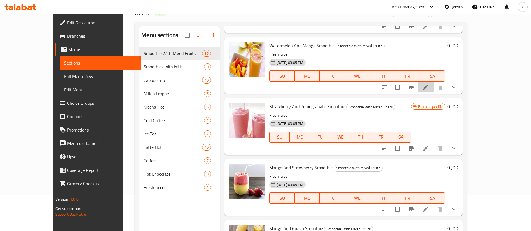
click at [433, 88] on li at bounding box center [426, 87] width 16 height 10
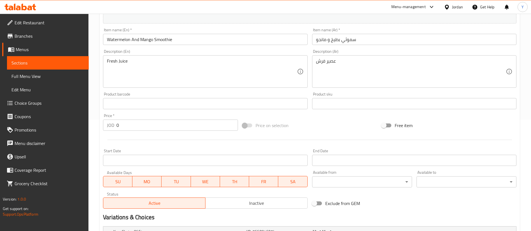
scroll to position [201, 0]
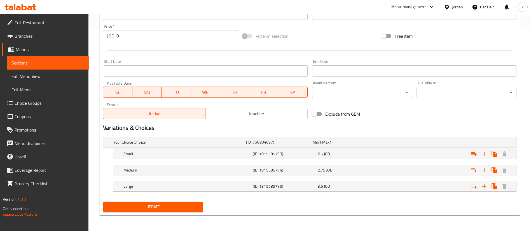
click at [75, 58] on link "Sections" at bounding box center [48, 62] width 82 height 13
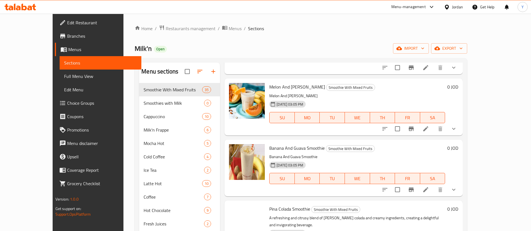
scroll to position [923, 0]
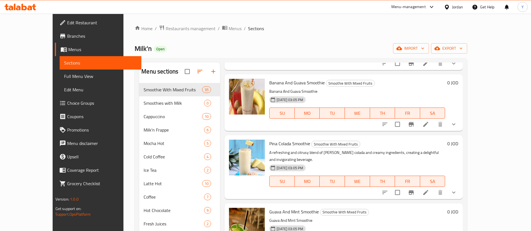
click at [36, 5] on icon at bounding box center [20, 7] width 32 height 7
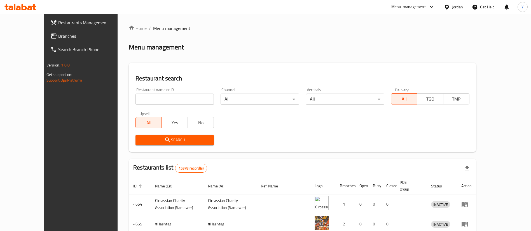
drag, startPoint x: 43, startPoint y: 33, endPoint x: 49, endPoint y: 37, distance: 7.1
click at [58, 33] on span "Branches" at bounding box center [93, 36] width 70 height 7
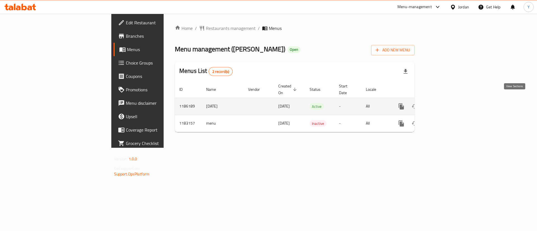
click at [445, 103] on icon "enhanced table" at bounding box center [441, 106] width 7 height 7
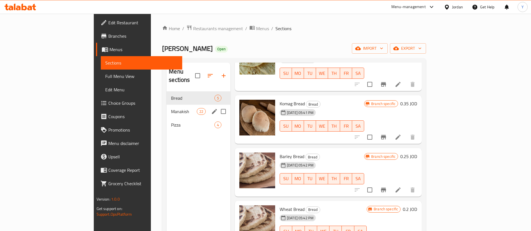
click at [171, 108] on span "Manakish" at bounding box center [183, 111] width 25 height 7
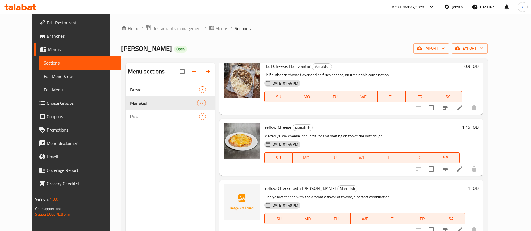
scroll to position [210, 0]
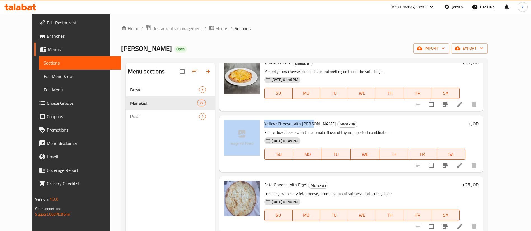
drag, startPoint x: 304, startPoint y: 124, endPoint x: 245, endPoint y: 121, distance: 59.4
click at [245, 121] on div "Yellow Cheese with Zaatar Manakish Rich yellow cheese with the aromatic flavor …" at bounding box center [351, 144] width 259 height 52
click at [292, 123] on span "Yellow Cheese with [PERSON_NAME]" at bounding box center [300, 124] width 72 height 8
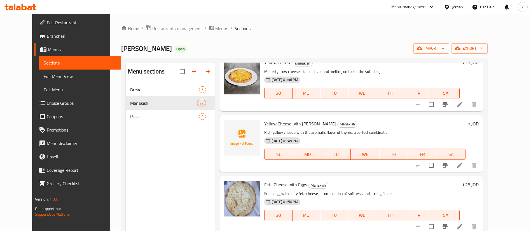
click at [296, 123] on span "Yellow Cheese with [PERSON_NAME]" at bounding box center [300, 124] width 72 height 8
copy h6 "Yellow Cheese with [PERSON_NAME]"
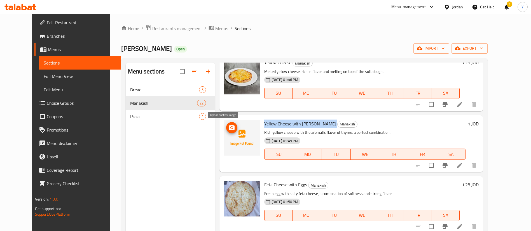
click at [229, 128] on icon "upload picture" at bounding box center [232, 127] width 6 height 5
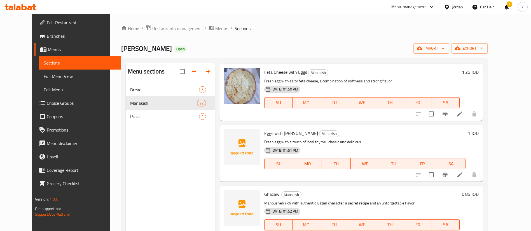
scroll to position [336, 0]
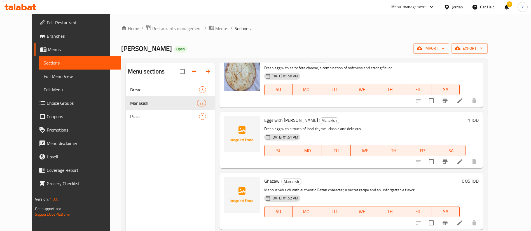
click at [283, 123] on span "Eggs with [PERSON_NAME]" at bounding box center [291, 120] width 54 height 8
copy h6 "Eggs with [PERSON_NAME]"
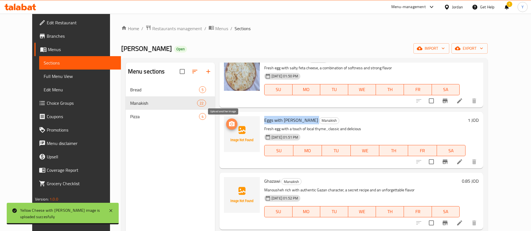
click at [229, 126] on icon "upload picture" at bounding box center [232, 123] width 6 height 5
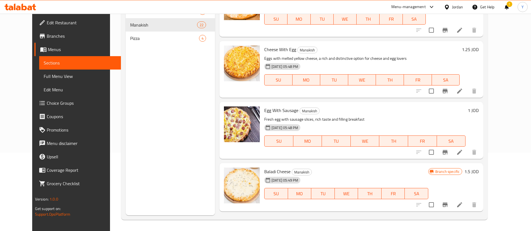
scroll to position [949, 0]
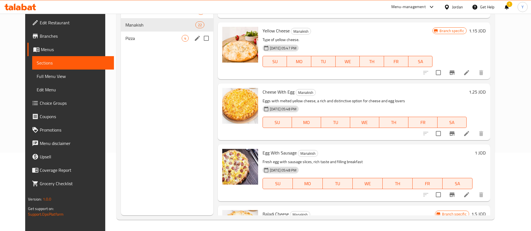
click at [136, 43] on div "Pizza 4" at bounding box center [167, 38] width 92 height 13
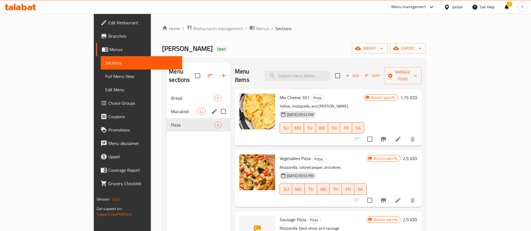
click at [171, 108] on span "Manakish" at bounding box center [183, 111] width 25 height 7
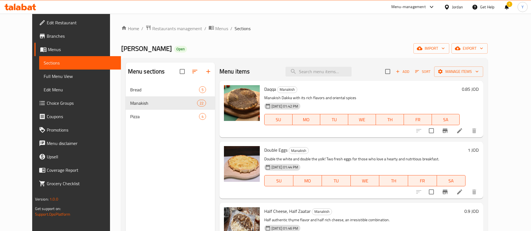
click at [410, 70] on span "Add" at bounding box center [402, 72] width 15 height 6
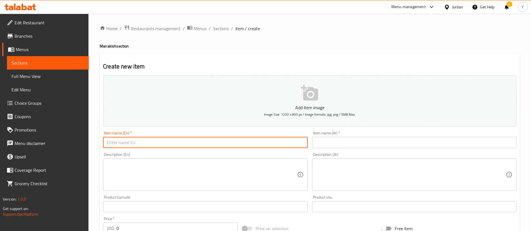
click at [180, 138] on input "text" at bounding box center [205, 142] width 204 height 11
type input "ل"
type input "أ"
type input "y"
paste input "sausage"
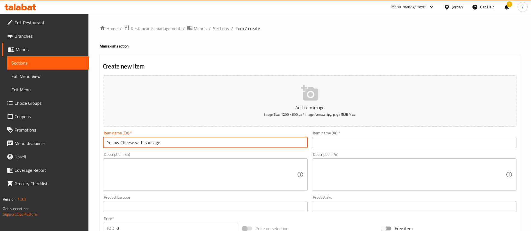
drag, startPoint x: 125, startPoint y: 143, endPoint x: 69, endPoint y: 142, distance: 56.2
click at [69, 142] on div "Edit Restaurant Branches Menus Sections Full Menu View Edit Menu Choice Groups …" at bounding box center [265, 205] width 531 height 382
paste input "text"
type input "Yellow Cheese with sausage"
drag, startPoint x: 340, startPoint y: 142, endPoint x: 336, endPoint y: 145, distance: 5.0
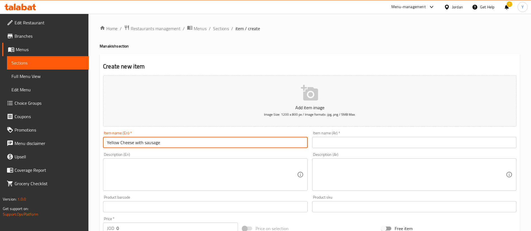
click at [340, 142] on input "text" at bounding box center [414, 142] width 204 height 11
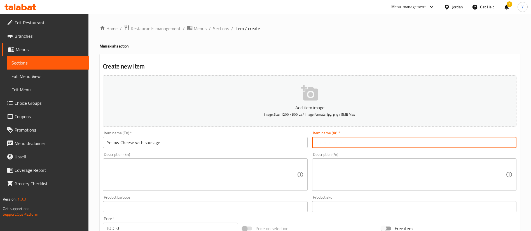
paste input "جبنة صفراء مع سجق"
type input "جبنة صفراء مع سجق"
click at [230, 167] on textarea at bounding box center [202, 175] width 190 height 27
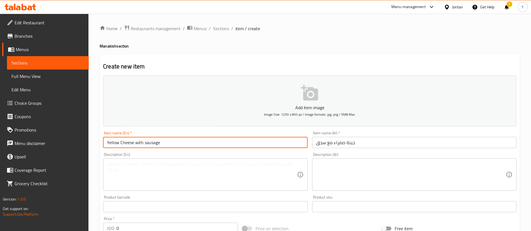
drag, startPoint x: 172, startPoint y: 142, endPoint x: 30, endPoint y: 147, distance: 142.2
click at [30, 147] on div "Edit Restaurant Branches Menus Sections Full Menu View Edit Menu Choice Groups …" at bounding box center [265, 205] width 531 height 382
click at [154, 178] on textarea at bounding box center [202, 175] width 190 height 27
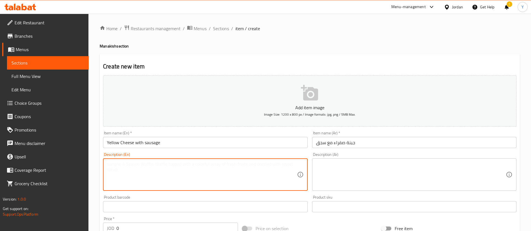
paste textarea "A savory combination of rich, melted yellow cheese paired with perfectly grille…"
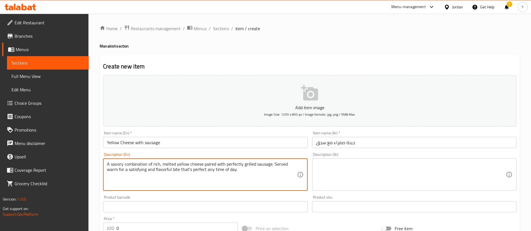
type textarea "A savory combination of rich, melted yellow cheese paired with perfectly grille…"
click at [352, 171] on textarea at bounding box center [411, 175] width 190 height 27
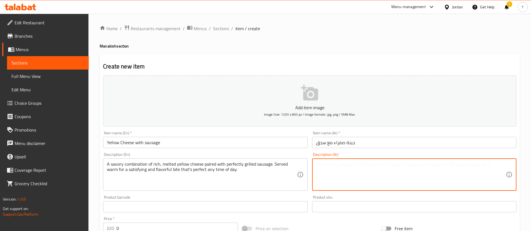
paste textarea "مزيج لذيذ من الجبن الأصفر الغني والمذاب مع سجق مشوي بإتقان. يُقدم دافئًا لوجبة …"
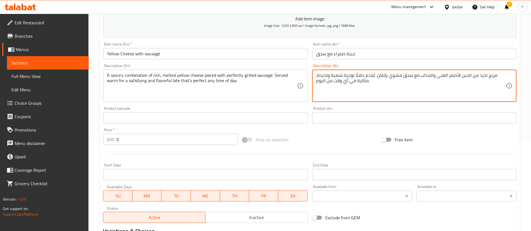
scroll to position [126, 0]
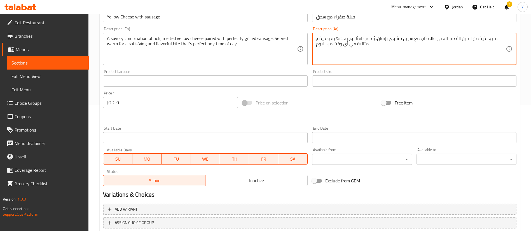
type textarea "مزيج لذيذ من الجبن الأصفر الغني والمذاب مع سجق مشوي بإتقان. يُقدم دافئًا لوجبة …"
drag, startPoint x: 129, startPoint y: 102, endPoint x: 89, endPoint y: 105, distance: 40.1
click at [92, 105] on div "Home / Restaurants management / Menus / Sections / item / create Manakish secti…" at bounding box center [309, 79] width 442 height 382
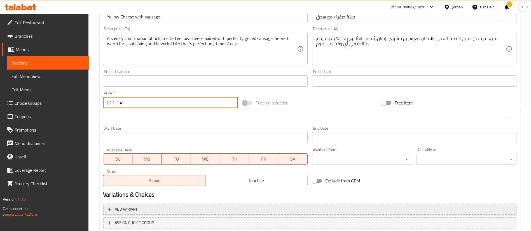
scroll to position [164, 0]
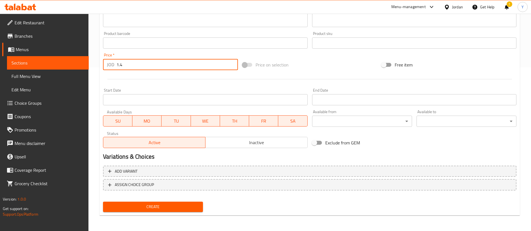
type input "1.4"
click at [148, 204] on span "Create" at bounding box center [152, 207] width 91 height 7
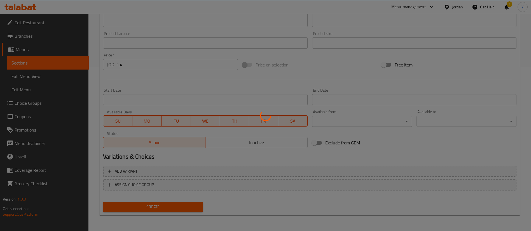
scroll to position [38, 0]
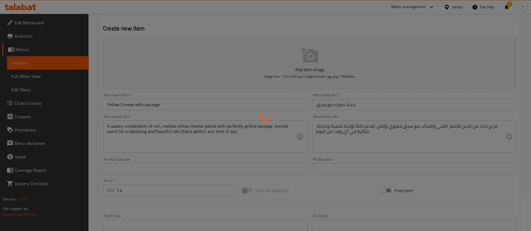
type input "0"
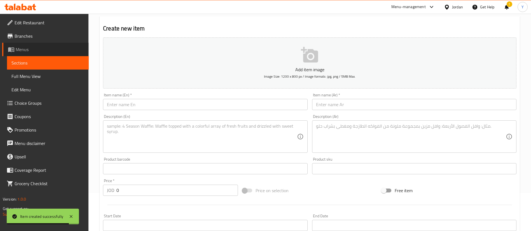
click at [45, 48] on span "Menus" at bounding box center [50, 49] width 69 height 7
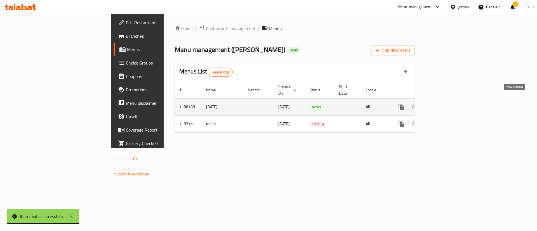
click at [444, 105] on icon "enhanced table" at bounding box center [441, 107] width 5 height 5
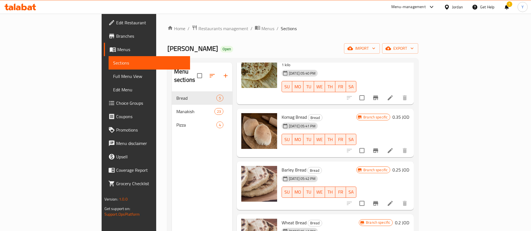
scroll to position [55, 0]
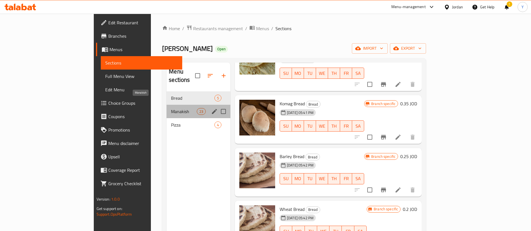
click at [171, 108] on span "Manakish" at bounding box center [183, 111] width 25 height 7
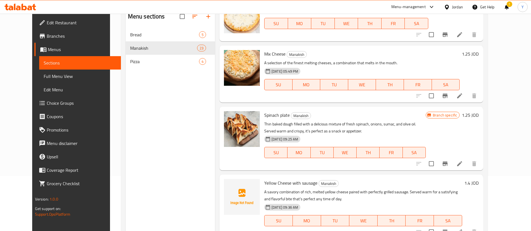
scroll to position [78, 0]
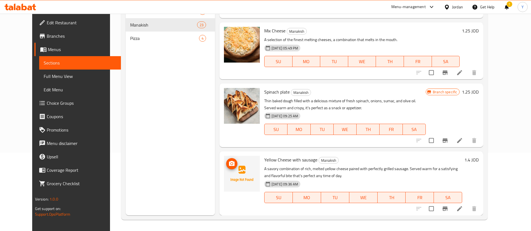
click at [226, 164] on span "upload picture" at bounding box center [231, 164] width 11 height 7
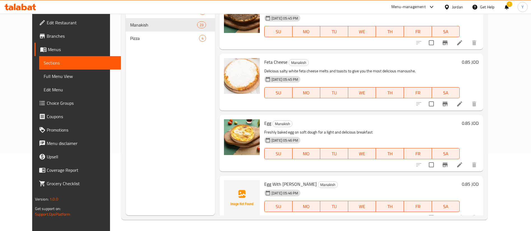
scroll to position [514, 0]
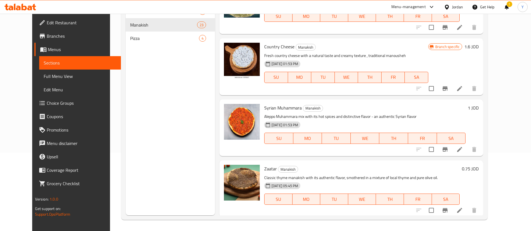
click at [291, 108] on span "Syrian Muhammara" at bounding box center [282, 108] width 37 height 8
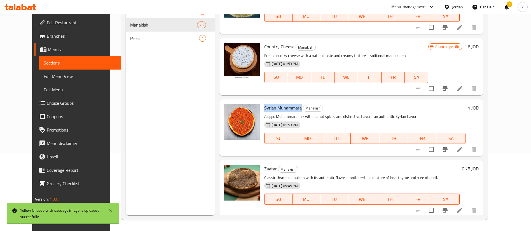
drag, startPoint x: 293, startPoint y: 109, endPoint x: 256, endPoint y: 109, distance: 36.1
click at [264, 109] on span "Syrian Muhammara" at bounding box center [282, 108] width 37 height 8
copy span "Syrian Muhammara"
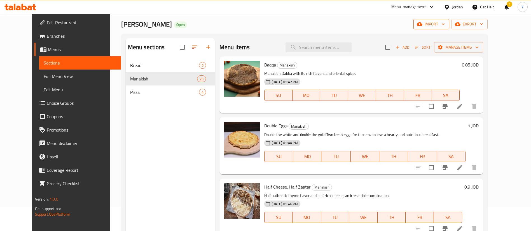
scroll to position [0, 0]
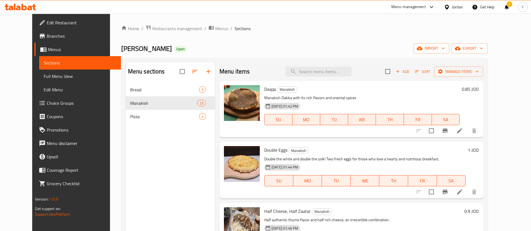
click at [410, 70] on span "Add" at bounding box center [402, 72] width 15 height 6
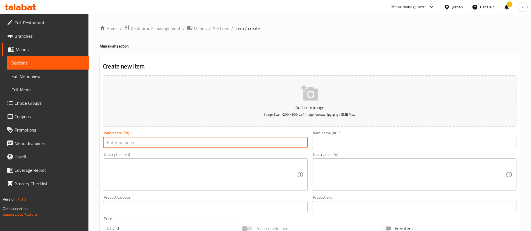
click at [165, 144] on input "text" at bounding box center [205, 142] width 204 height 11
paste input "Syrian Muhammara"
drag, startPoint x: 137, startPoint y: 145, endPoint x: 26, endPoint y: 143, distance: 110.5
click at [27, 143] on div "Edit Restaurant Branches Menus Sections Full Menu View Edit Menu Choice Groups …" at bounding box center [265, 205] width 531 height 382
type input "Syrian Muhammara with yellow cheese"
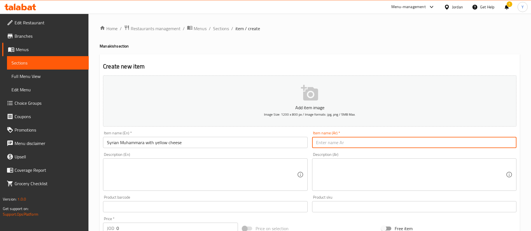
click at [336, 140] on input "text" at bounding box center [414, 142] width 204 height 11
paste input "محمرة سورية بالجبنة الصفراء"
type input "محمرة سورية بالجبنة الصفراء"
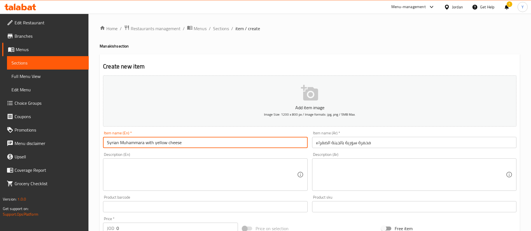
drag, startPoint x: 214, startPoint y: 144, endPoint x: 10, endPoint y: 140, distance: 203.7
click at [10, 140] on div "Edit Restaurant Branches Menus Sections Full Menu View Edit Menu Choice Groups …" at bounding box center [265, 205] width 531 height 382
click at [163, 173] on textarea at bounding box center [202, 175] width 190 height 27
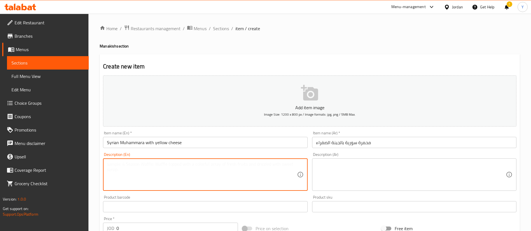
paste textarea "A bold and savory blend of authentic Syrian muhammara — made with roasted red p…"
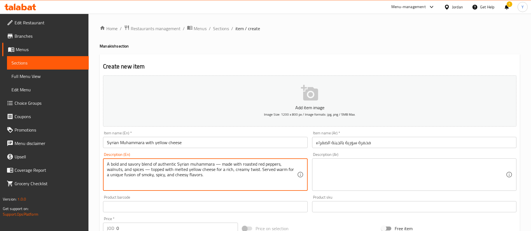
type textarea "A bold and savory blend of authentic Syrian muhammara — made with roasted red p…"
click at [404, 167] on textarea at bounding box center [411, 175] width 190 height 27
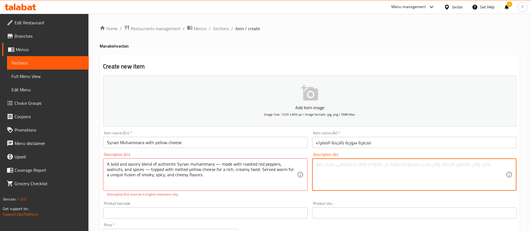
paste textarea "مزيج جريء ولذيذ من المحمرة السورية الأصيلة، مصنوع من الفلفل الأحمر المحمص والجو…"
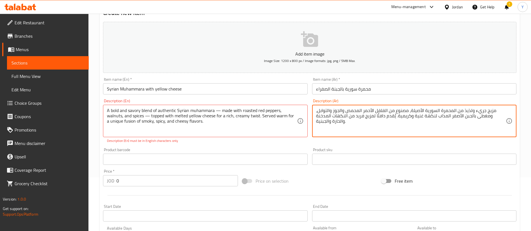
scroll to position [84, 0]
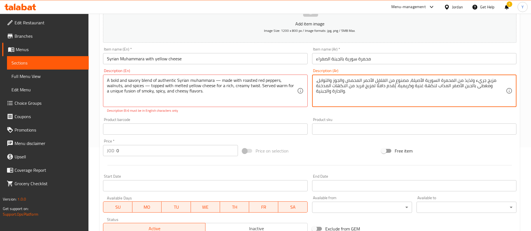
type textarea "مزيج جريء ولذيذ من المحمرة السورية الأصيلة، مصنوع من الفلفل الأحمر المحمص والجو…"
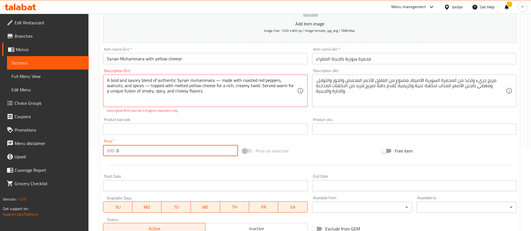
drag, startPoint x: 134, startPoint y: 149, endPoint x: 78, endPoint y: 143, distance: 56.2
click at [78, 143] on div "Edit Restaurant Branches Menus Sections Full Menu View Edit Menu Choice Groups …" at bounding box center [265, 124] width 531 height 388
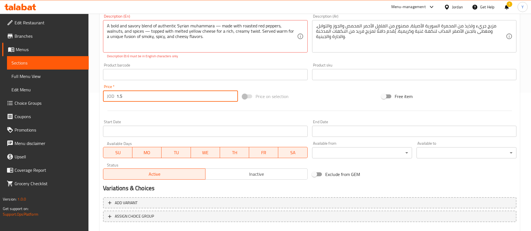
scroll to position [168, 0]
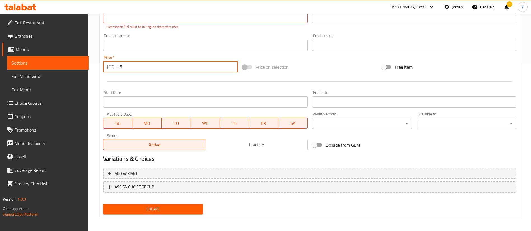
type input "1.5"
click at [182, 213] on button "Create" at bounding box center [153, 209] width 100 height 10
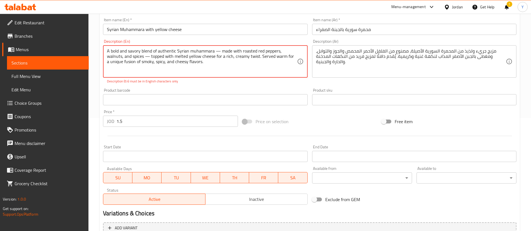
scroll to position [84, 0]
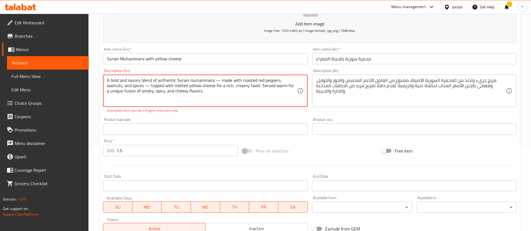
drag, startPoint x: 213, startPoint y: 81, endPoint x: 261, endPoint y: 105, distance: 53.7
click at [261, 105] on div "A bold and savory blend of authentic Syrian muhammara — made with roasted red p…" at bounding box center [205, 91] width 204 height 32
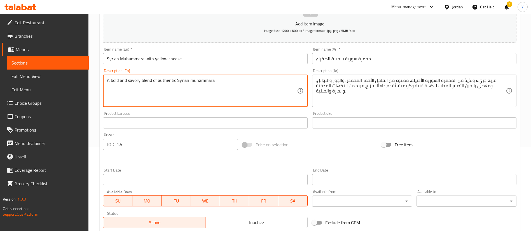
type textarea "A bold and savory blend of authentic Syrian muhammara"
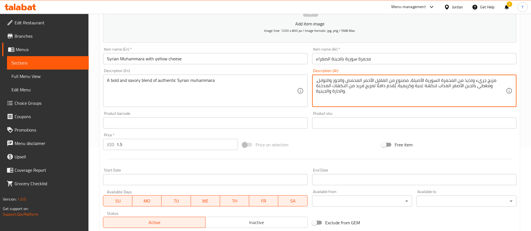
drag, startPoint x: 408, startPoint y: 82, endPoint x: 288, endPoint y: 95, distance: 121.0
click at [403, 82] on textarea "مزيج جريء ولذيذ من المحمرة السورية الأصيلة،" at bounding box center [411, 91] width 190 height 27
drag, startPoint x: 400, startPoint y: 81, endPoint x: 403, endPoint y: 81, distance: 3.1
click at [403, 81] on textarea "مزيج جريء ولذيذ من المحمرة السورية الأصيلة،" at bounding box center [411, 91] width 190 height 27
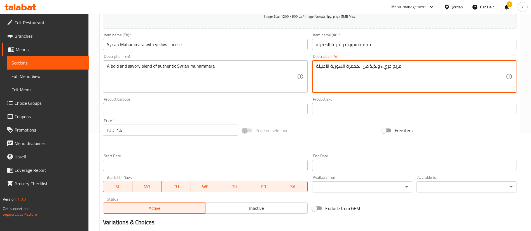
scroll to position [164, 0]
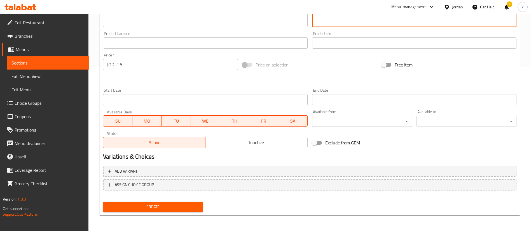
type textarea "مزيج جريء ولذيذ من المحمرة السورية الأصيلة"
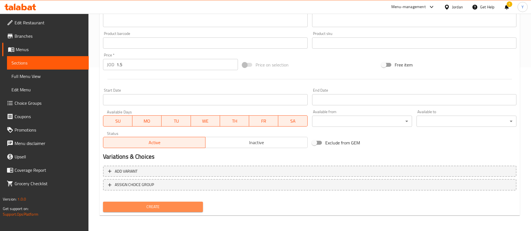
click at [165, 205] on span "Create" at bounding box center [152, 207] width 91 height 7
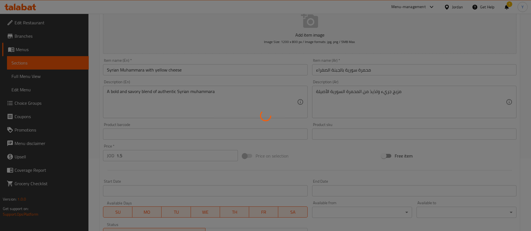
scroll to position [38, 0]
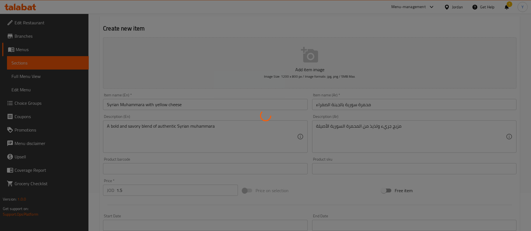
type input "0"
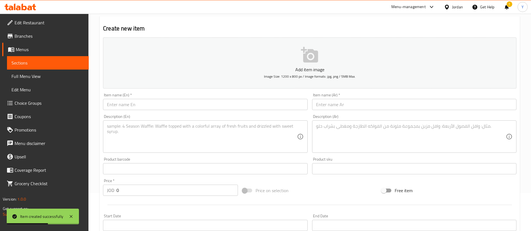
click at [50, 64] on span "Sections" at bounding box center [47, 63] width 73 height 7
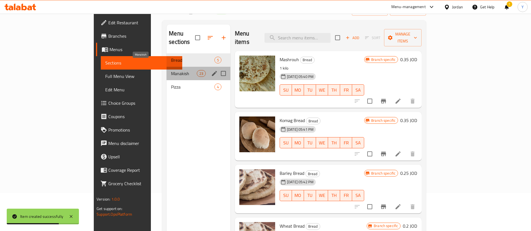
click at [171, 70] on span "Manakish" at bounding box center [183, 73] width 25 height 7
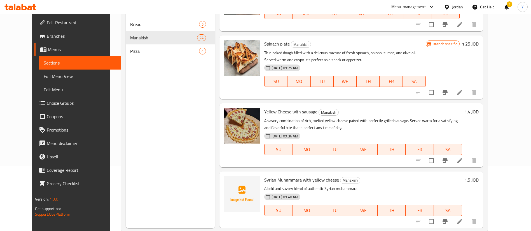
scroll to position [78, 0]
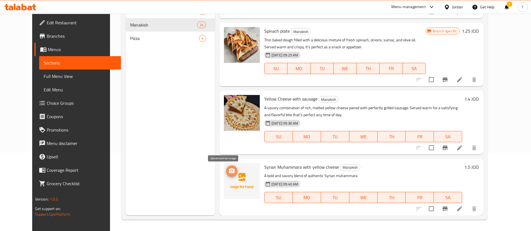
click at [228, 174] on icon "upload picture" at bounding box center [231, 171] width 7 height 7
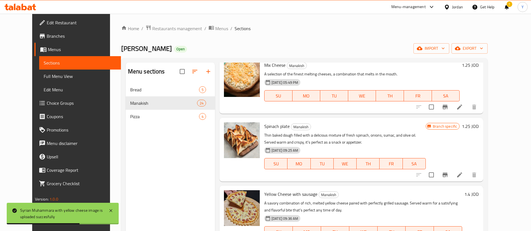
scroll to position [1246, 0]
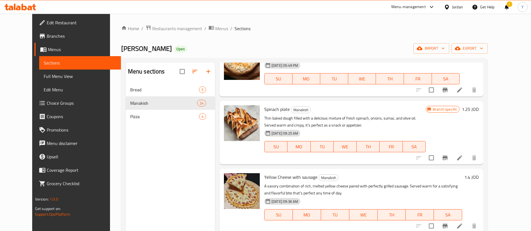
drag, startPoint x: 296, startPoint y: 102, endPoint x: 146, endPoint y: 169, distance: 164.3
click at [146, 169] on div "Menu sections Bread 5 Manakish 24 Pizza 4" at bounding box center [170, 178] width 89 height 231
click at [33, 10] on div at bounding box center [20, 6] width 41 height 11
click at [25, 7] on icon at bounding box center [20, 7] width 32 height 7
